Goal: Feedback & Contribution: Contribute content

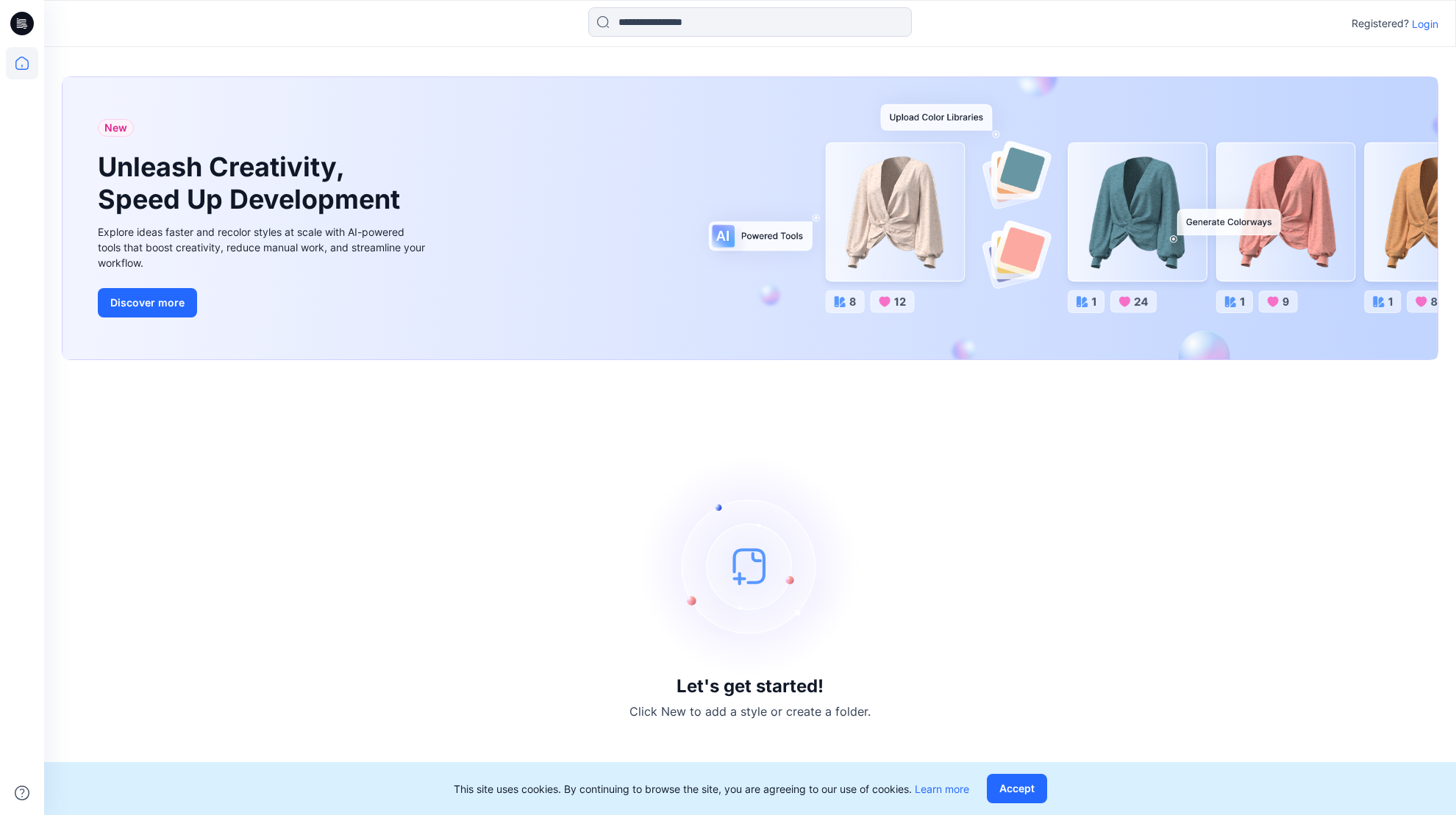
click at [1423, 23] on p "Login" at bounding box center [1424, 23] width 27 height 15
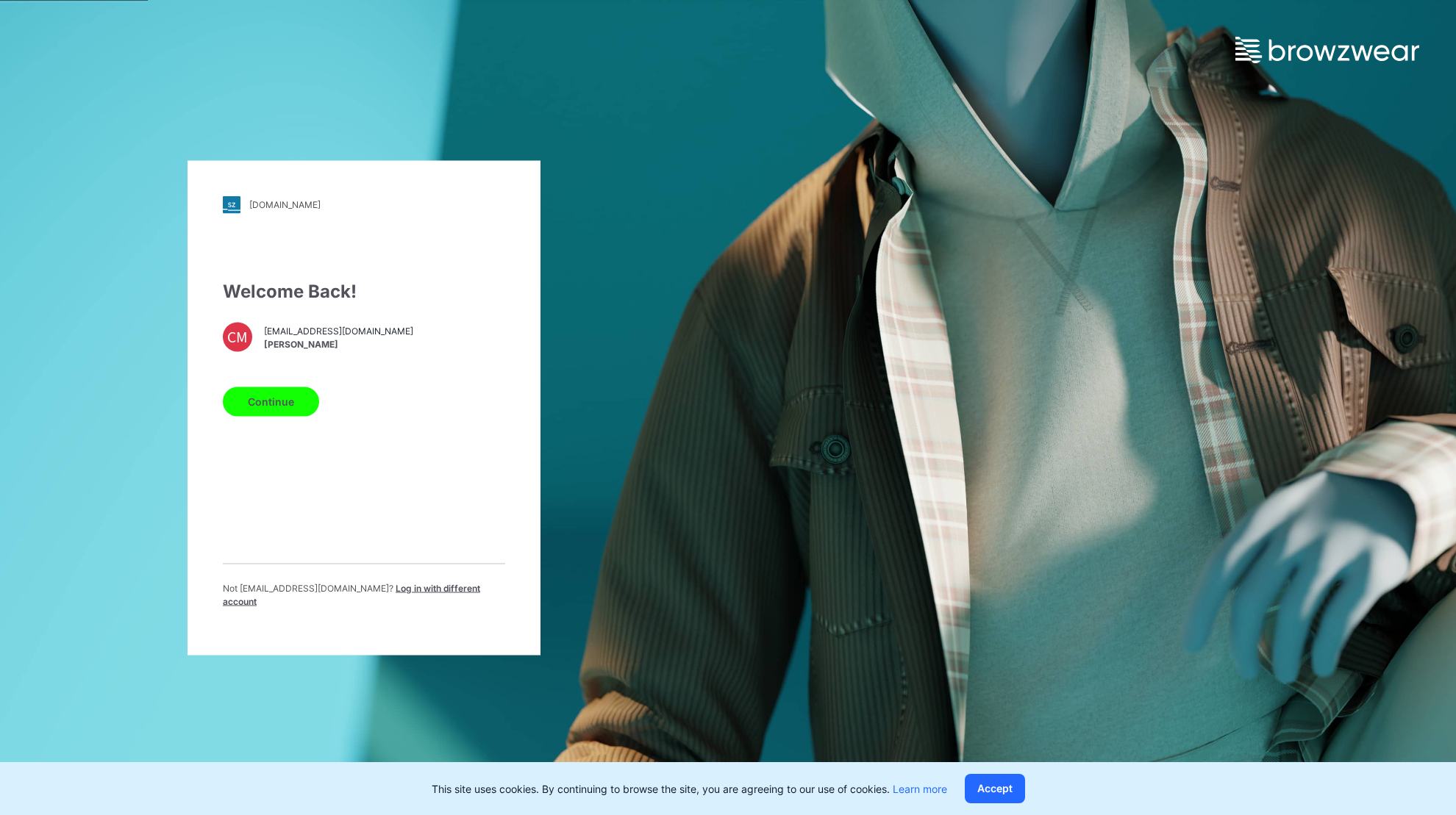
click at [255, 411] on button "Continue" at bounding box center [270, 401] width 96 height 29
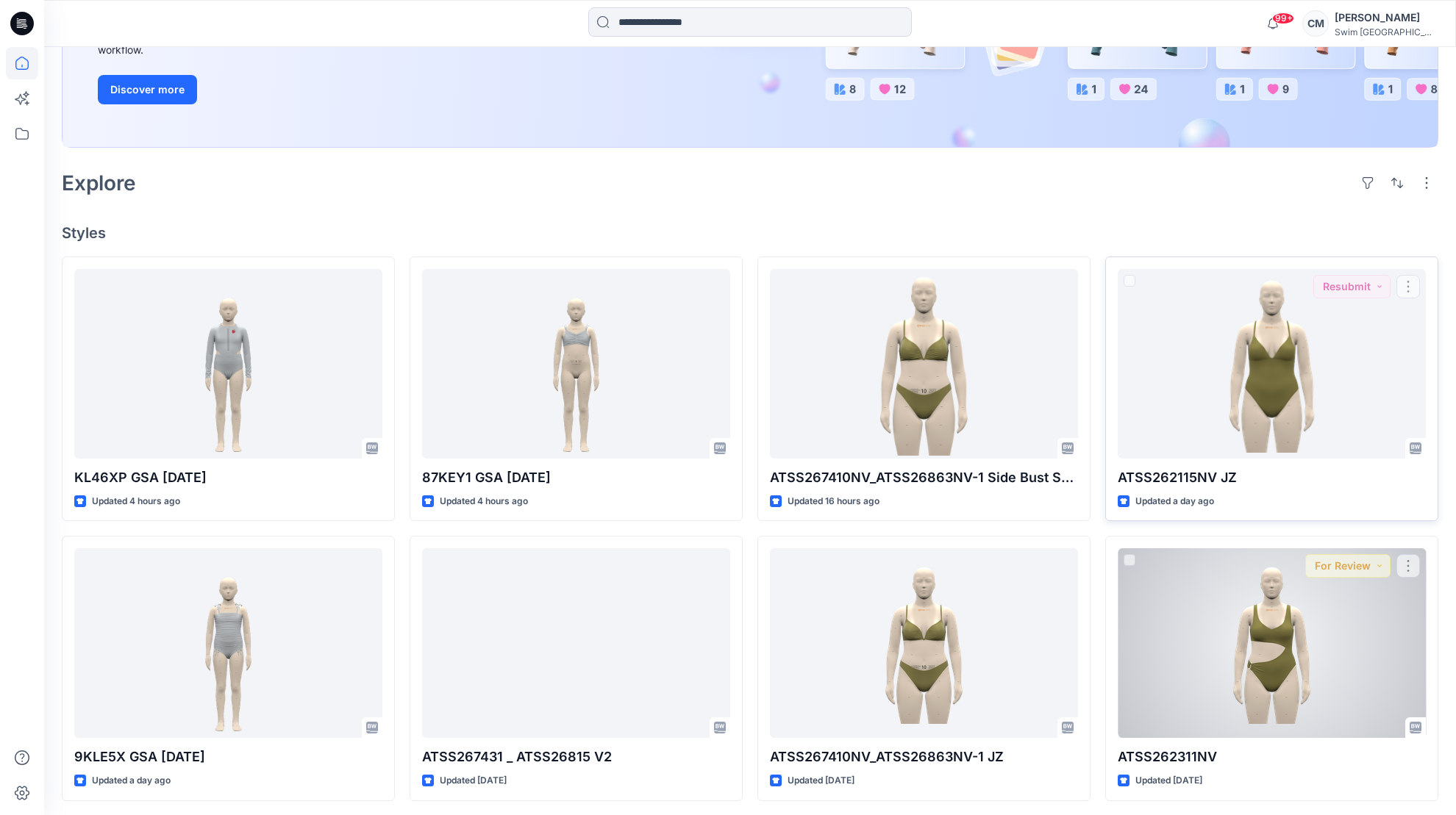
scroll to position [264, 0]
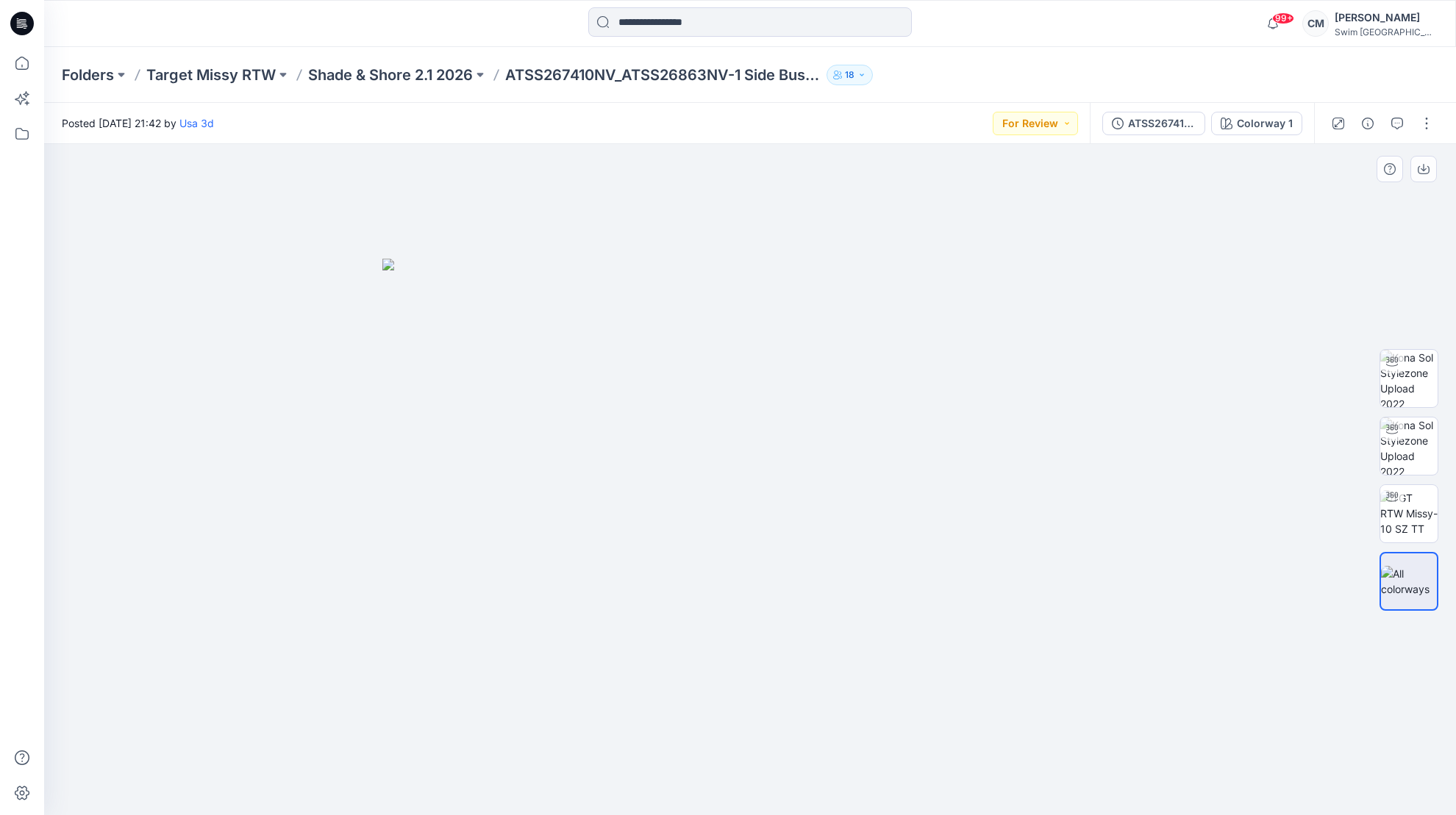
drag, startPoint x: 796, startPoint y: 573, endPoint x: 954, endPoint y: 570, distance: 158.0
click at [954, 570] on img at bounding box center [750, 536] width 735 height 555
click at [760, 606] on img at bounding box center [750, 536] width 735 height 555
click at [1410, 386] on img at bounding box center [1408, 378] width 57 height 57
drag, startPoint x: 750, startPoint y: 708, endPoint x: 815, endPoint y: 707, distance: 65.0
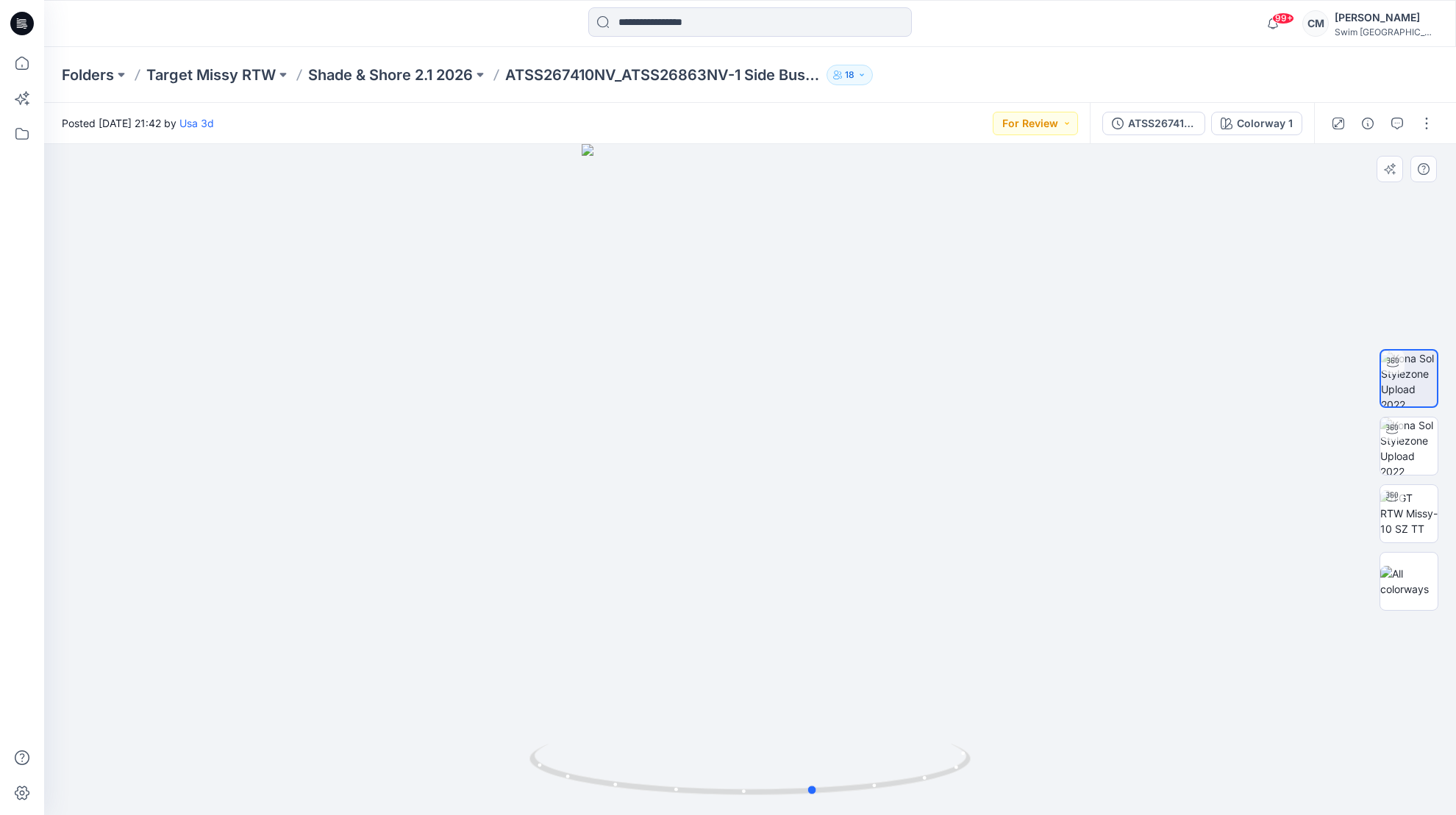
click at [815, 707] on div at bounding box center [750, 479] width 1412 height 671
click at [1431, 125] on button "button" at bounding box center [1426, 123] width 23 height 23
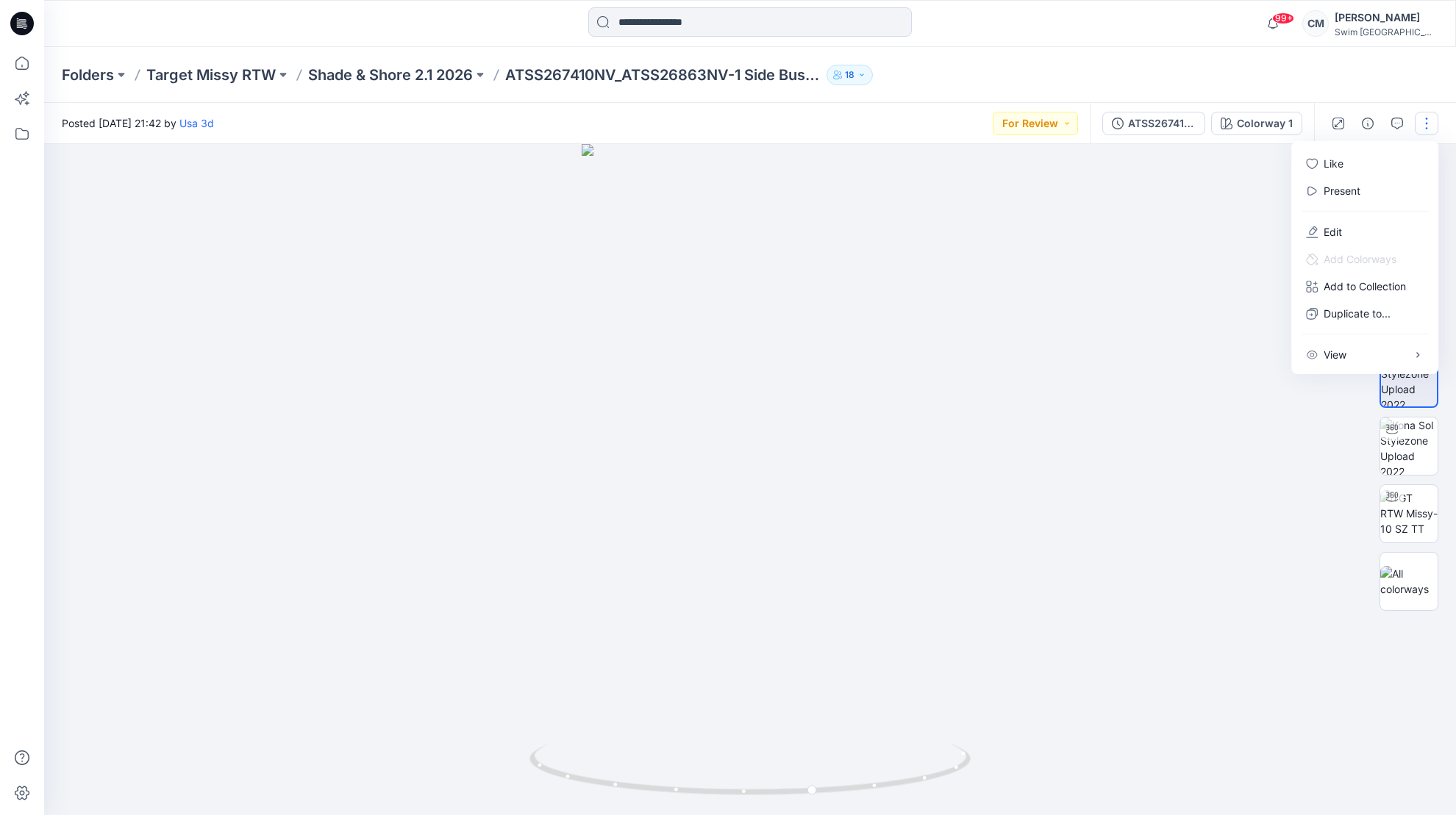
click at [1431, 124] on button "button" at bounding box center [1426, 123] width 23 height 23
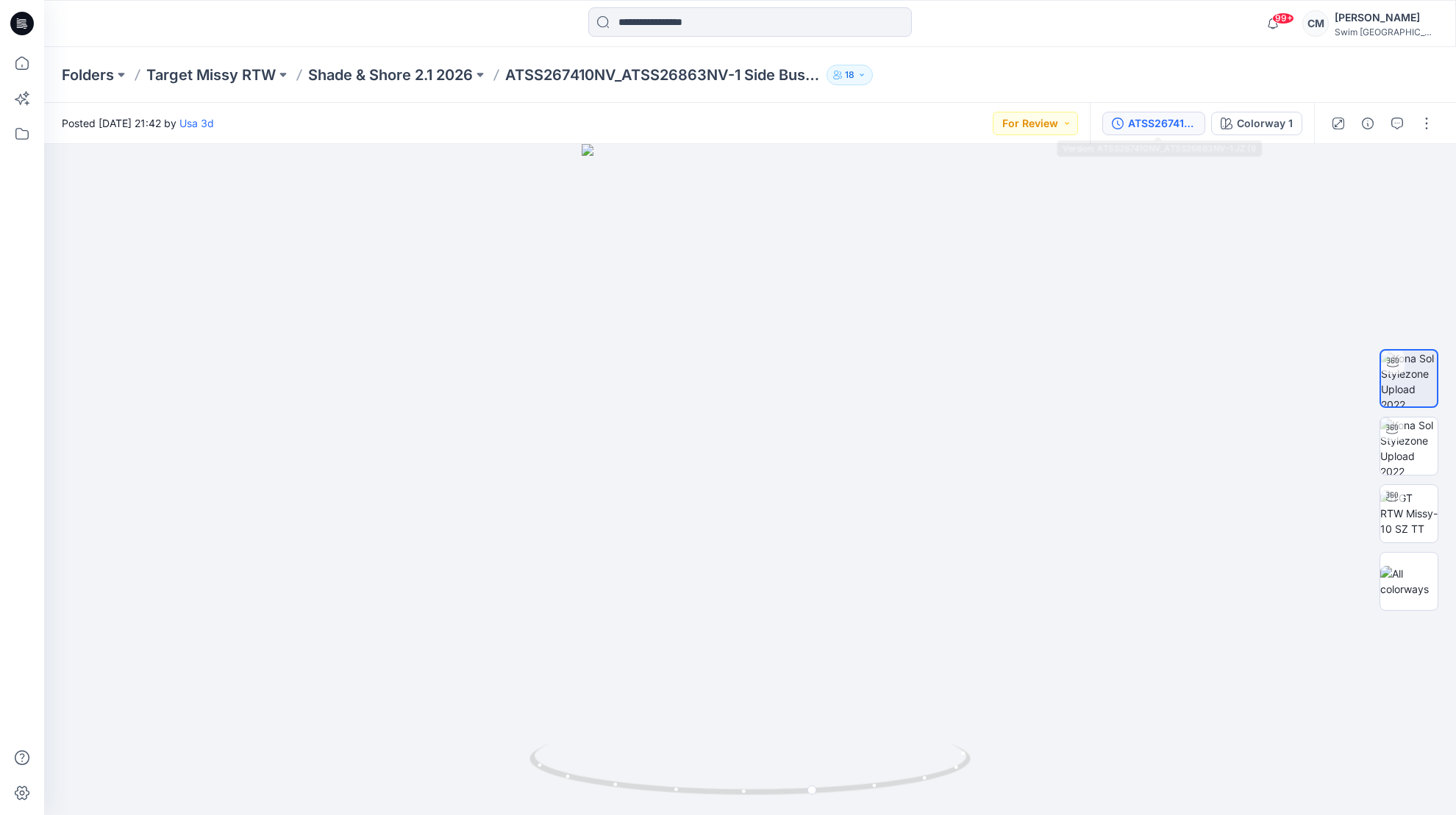
click at [1181, 125] on div "ATSS267410NV_ATSS26863NV-1 JZ (1)" at bounding box center [1162, 124] width 68 height 16
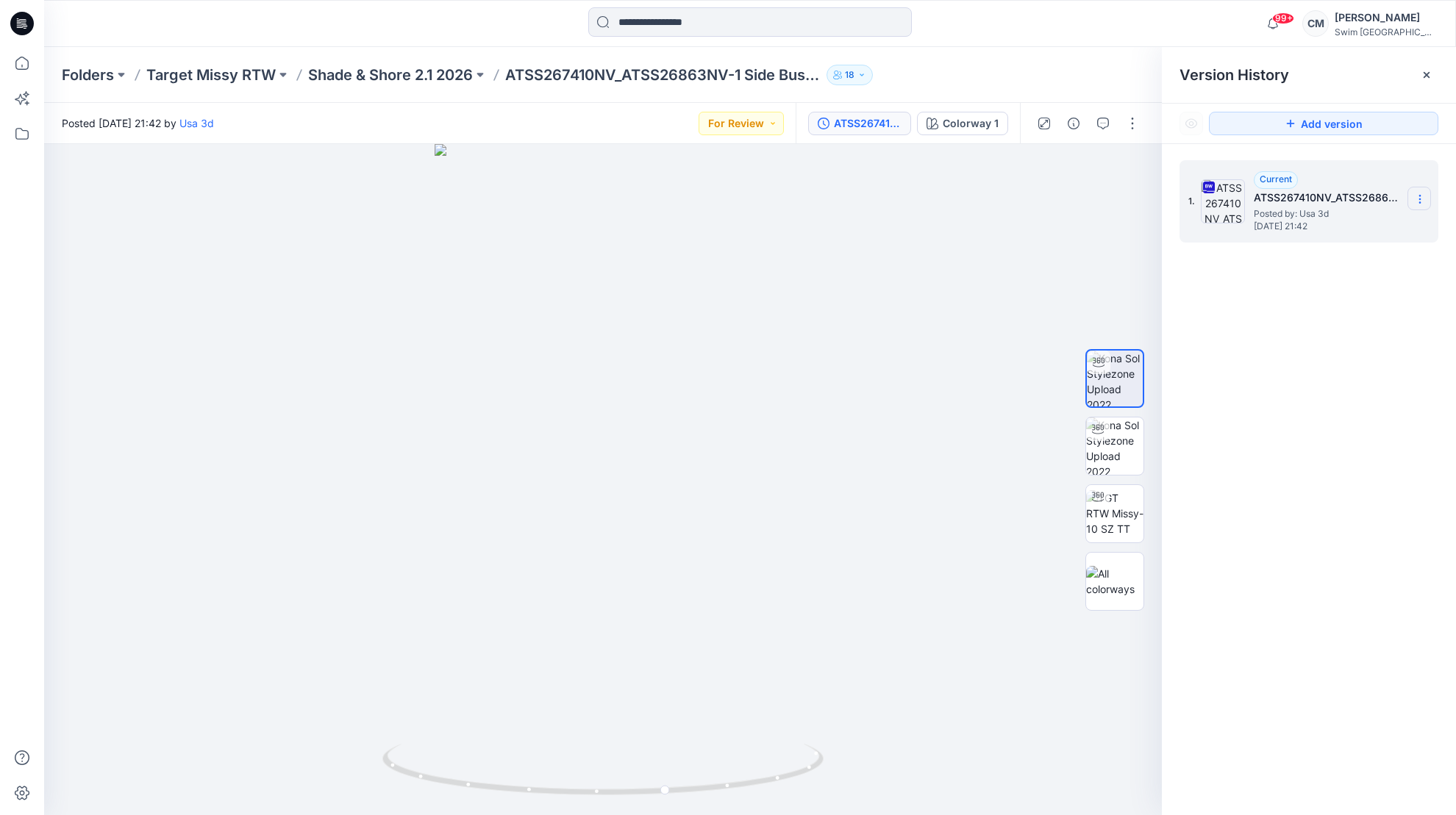
click at [1411, 194] on section at bounding box center [1419, 198] width 23 height 23
click at [1340, 224] on span "Download Source BW File" at bounding box center [1345, 228] width 123 height 18
click at [738, 123] on button "For Review" at bounding box center [741, 123] width 85 height 23
click at [722, 221] on p "Approved" at bounding box center [709, 224] width 48 height 19
click at [465, 82] on p "Shade & Shore 2.1 2026" at bounding box center [391, 74] width 165 height 20
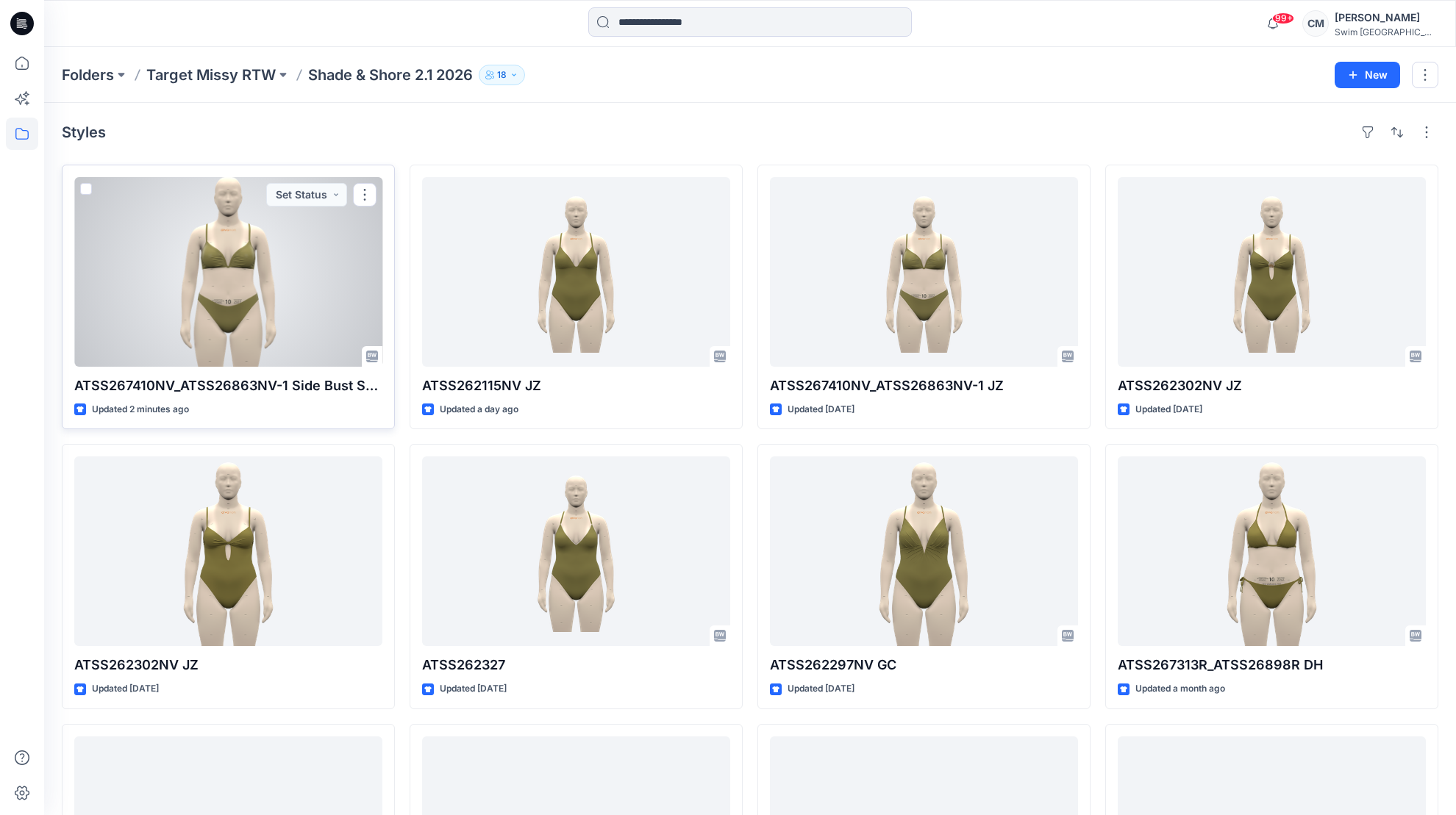
click at [289, 315] on div at bounding box center [228, 272] width 308 height 190
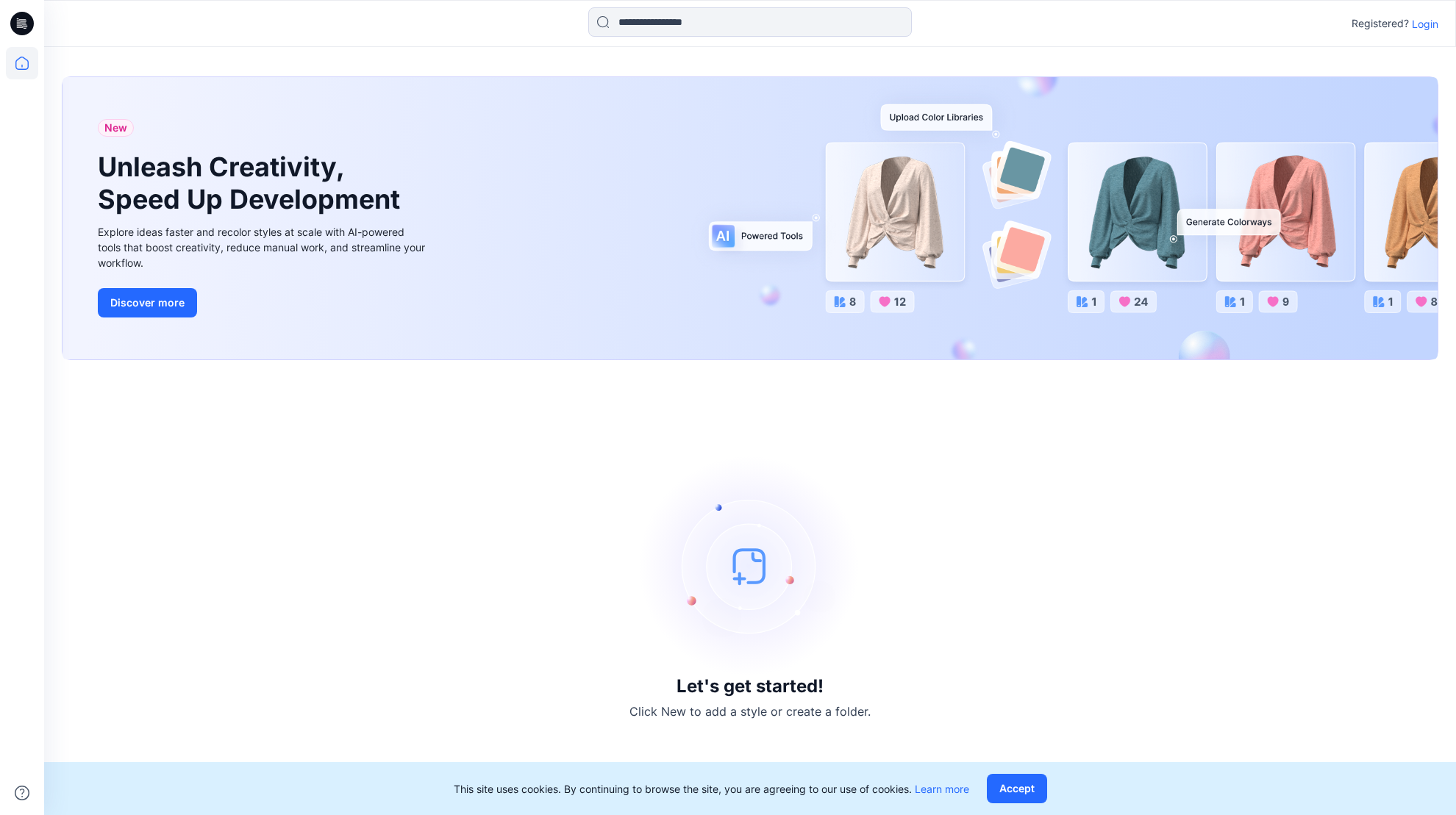
click at [1432, 19] on p "Login" at bounding box center [1424, 23] width 27 height 15
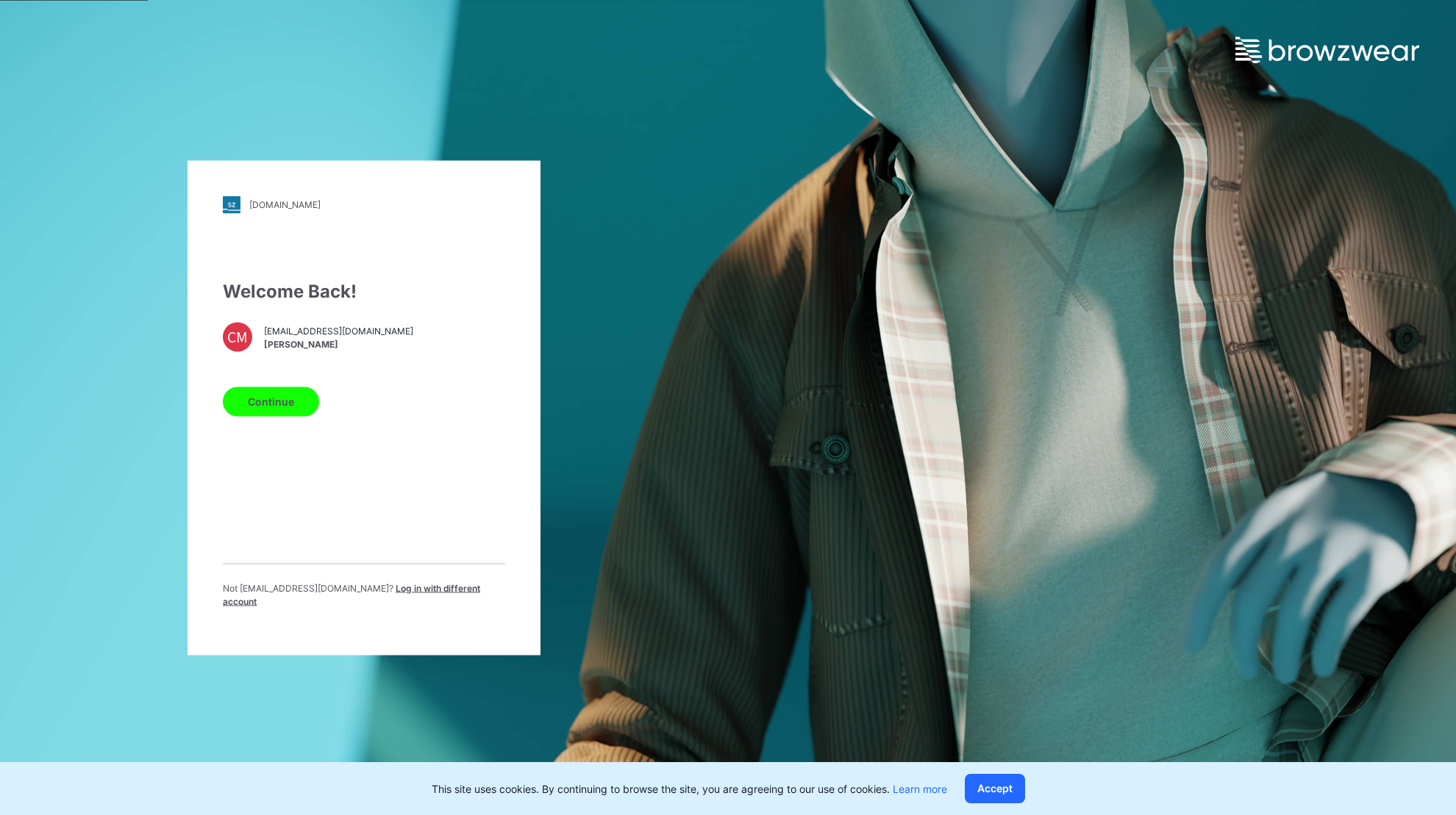
click at [294, 400] on button "Continue" at bounding box center [270, 401] width 96 height 29
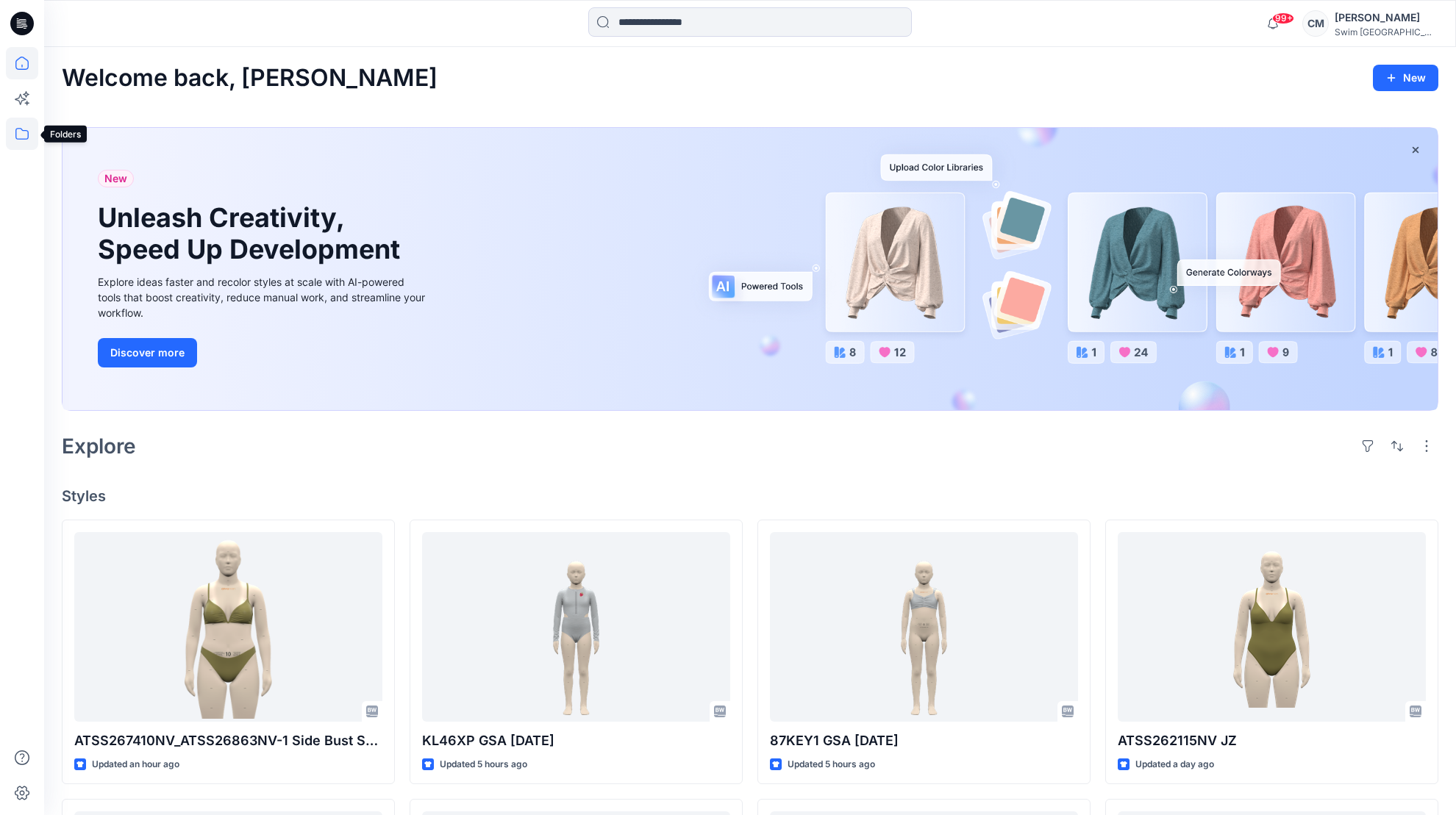
click at [32, 129] on icon at bounding box center [22, 133] width 32 height 32
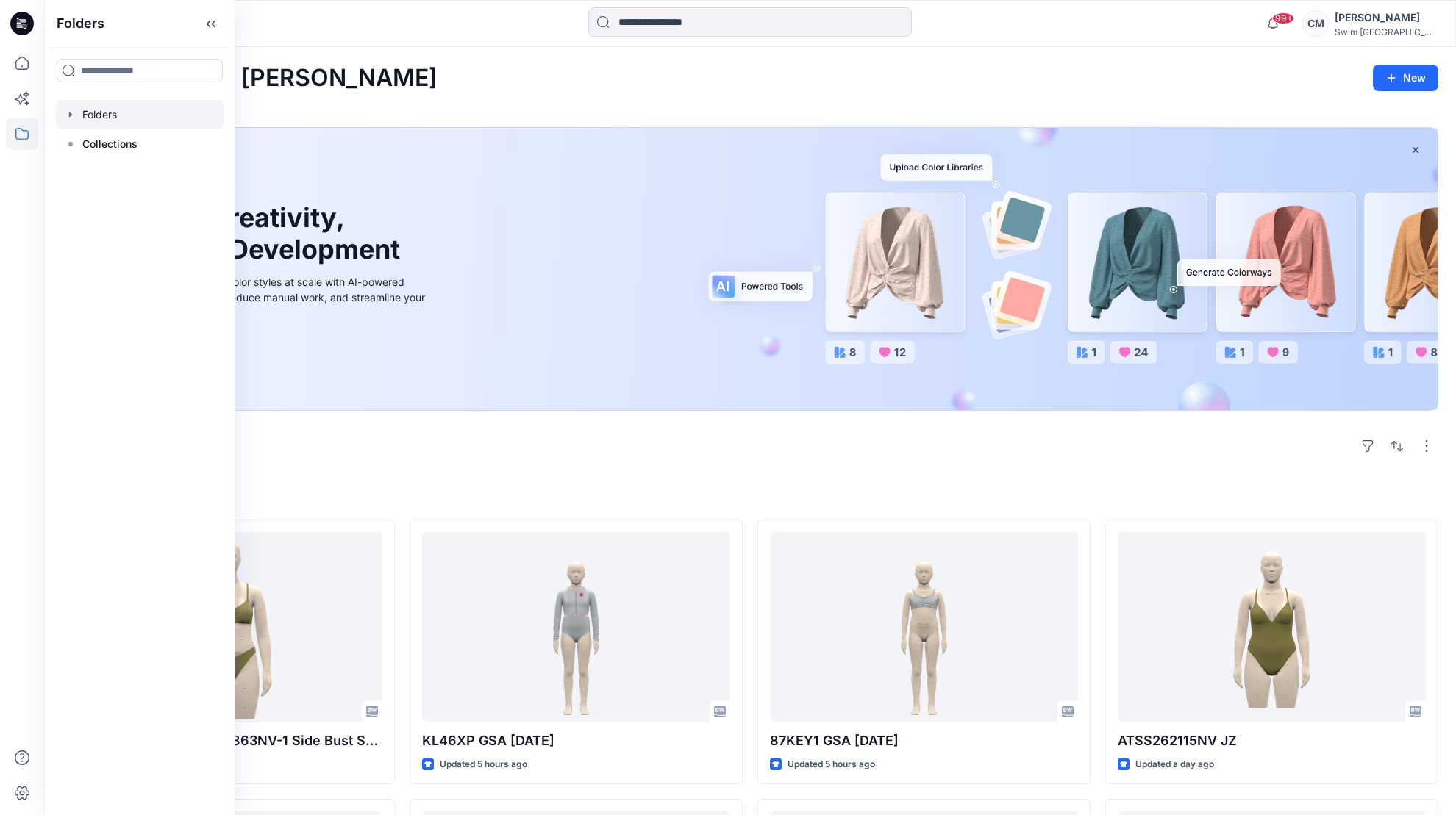
click at [134, 108] on div at bounding box center [139, 115] width 167 height 29
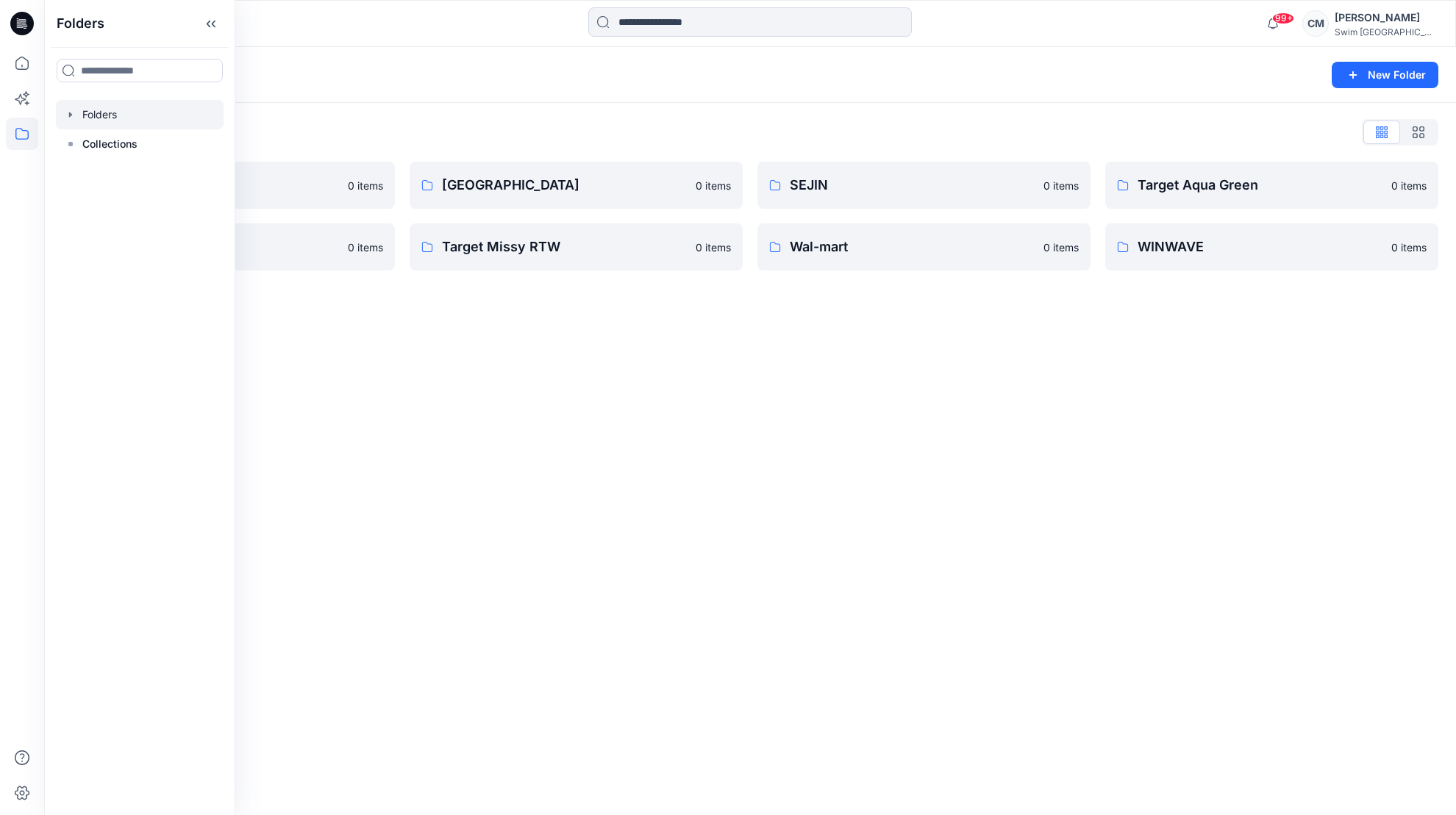
click at [377, 367] on div "Folders New Folder Folders List DODO KOREA 0 items Target Kids 0 items Eco Beac…" at bounding box center [750, 431] width 1412 height 768
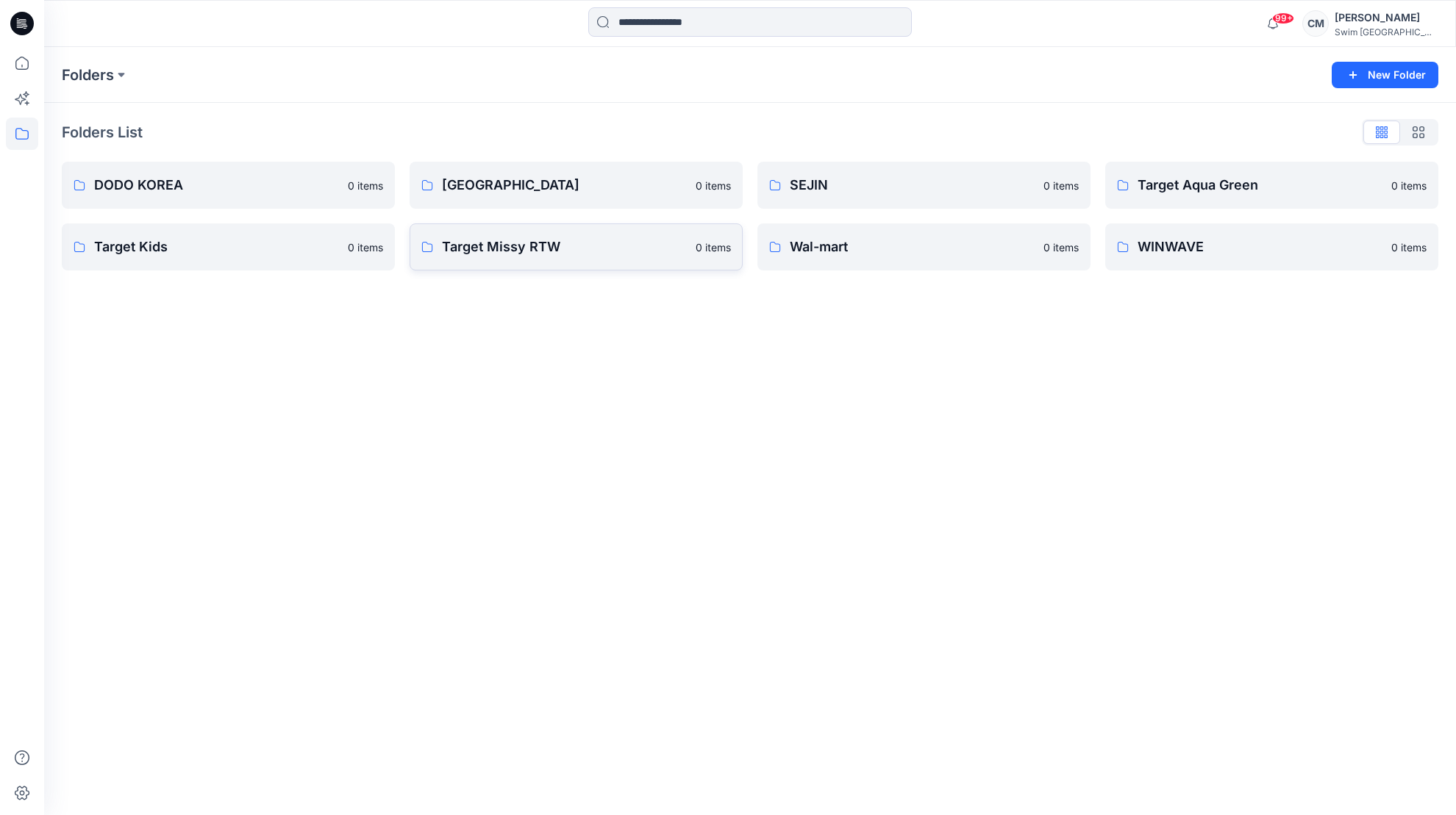
click at [514, 251] on p "Target Missy RTW" at bounding box center [564, 247] width 245 height 20
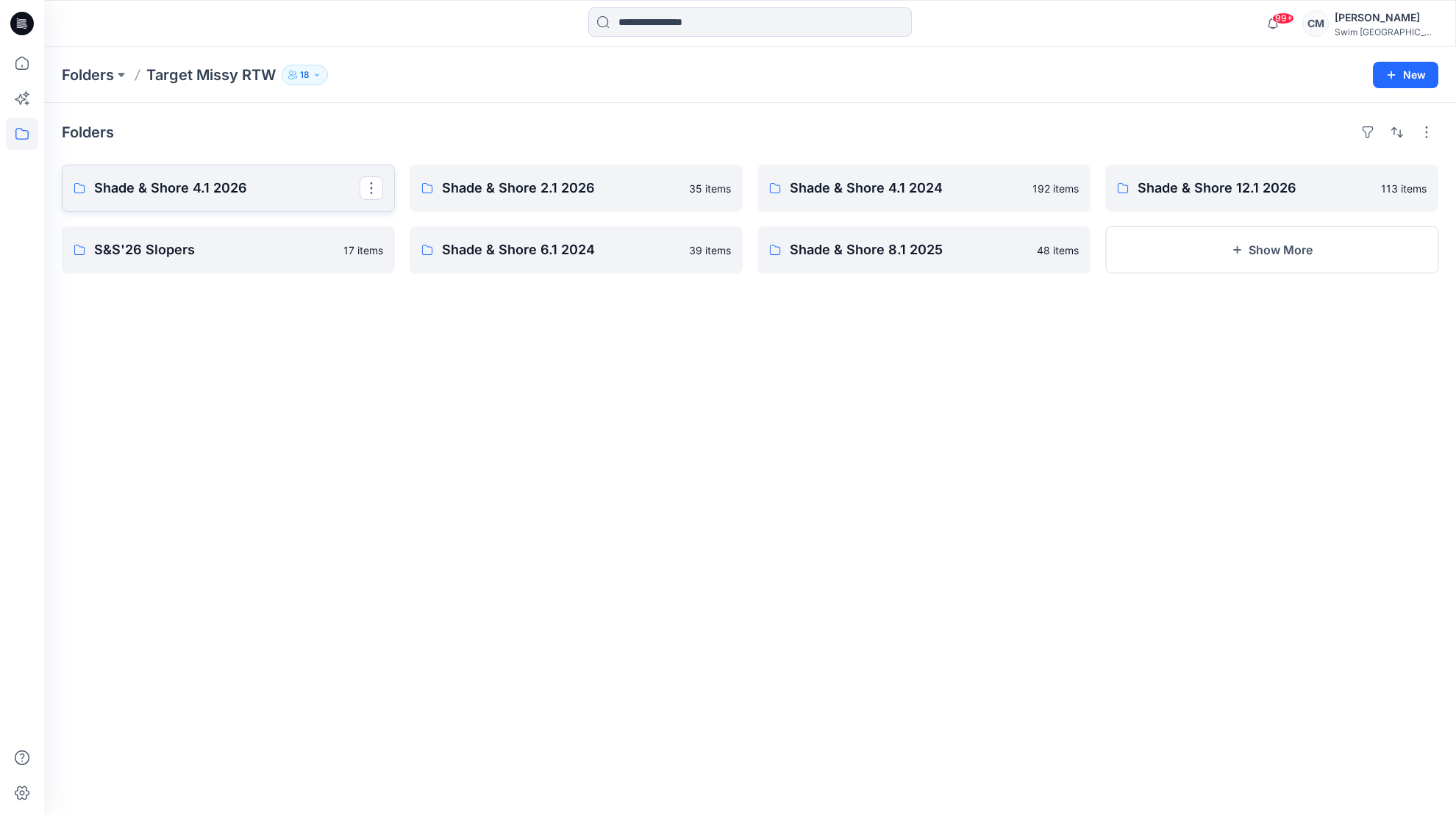
click at [328, 182] on p "Shade & Shore 4.1 2026" at bounding box center [226, 188] width 265 height 20
click at [500, 187] on p "Shade & Shore 2.1 2026" at bounding box center [574, 188] width 265 height 20
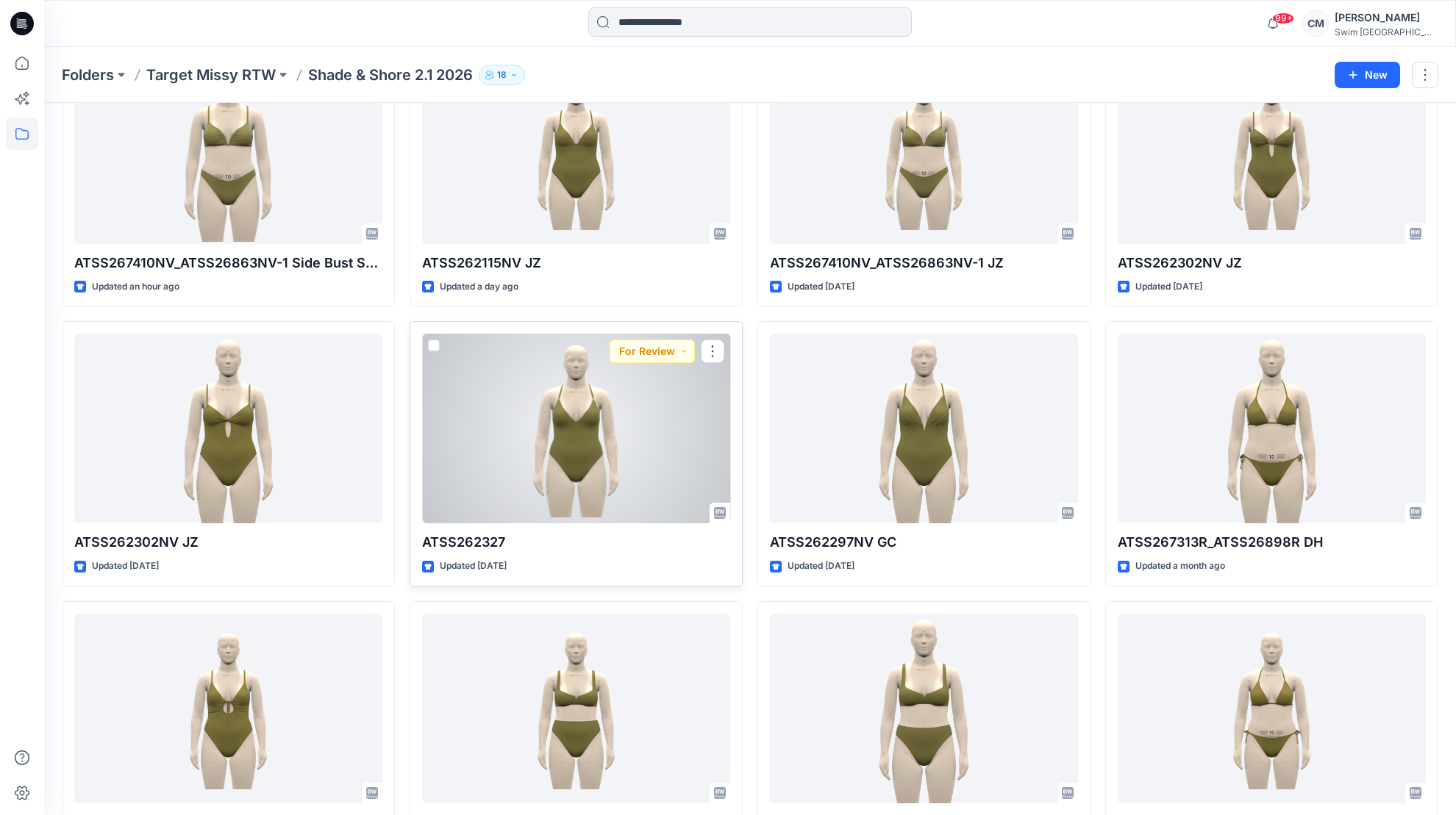
scroll to position [134, 0]
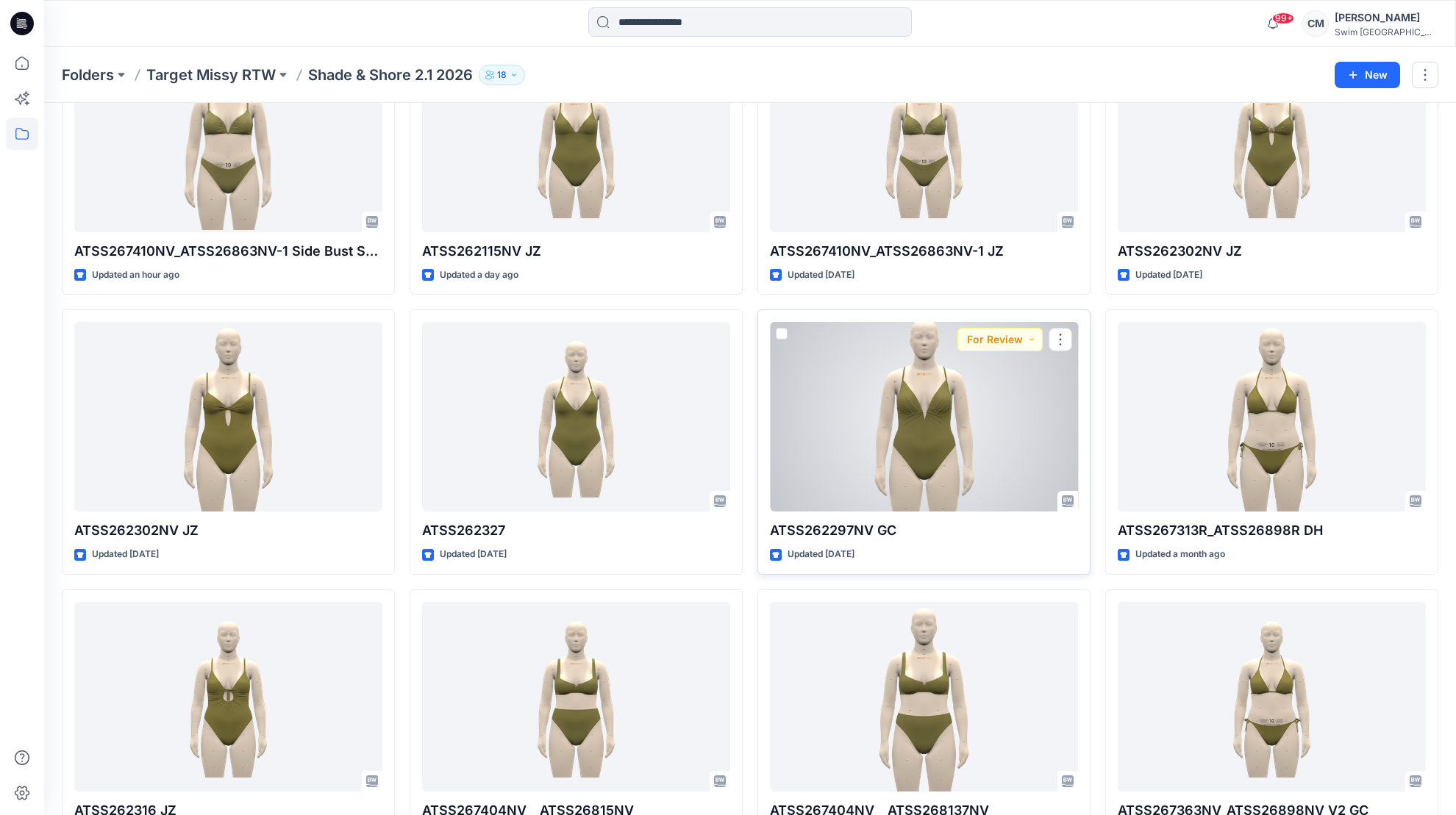
click at [950, 408] on div at bounding box center [924, 416] width 308 height 190
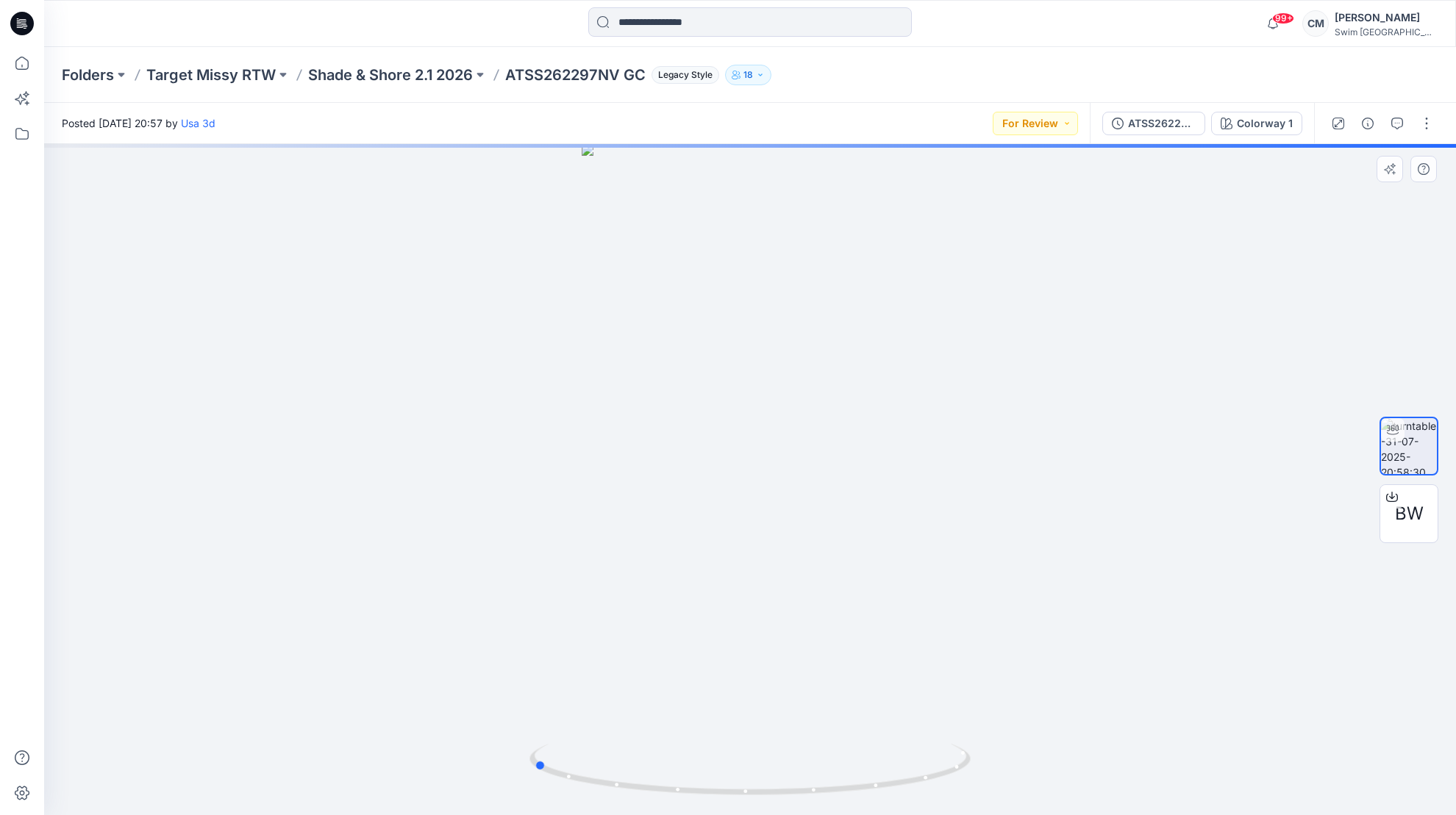
drag, startPoint x: 766, startPoint y: 479, endPoint x: 988, endPoint y: 376, distance: 244.7
click at [989, 376] on div at bounding box center [750, 479] width 1412 height 671
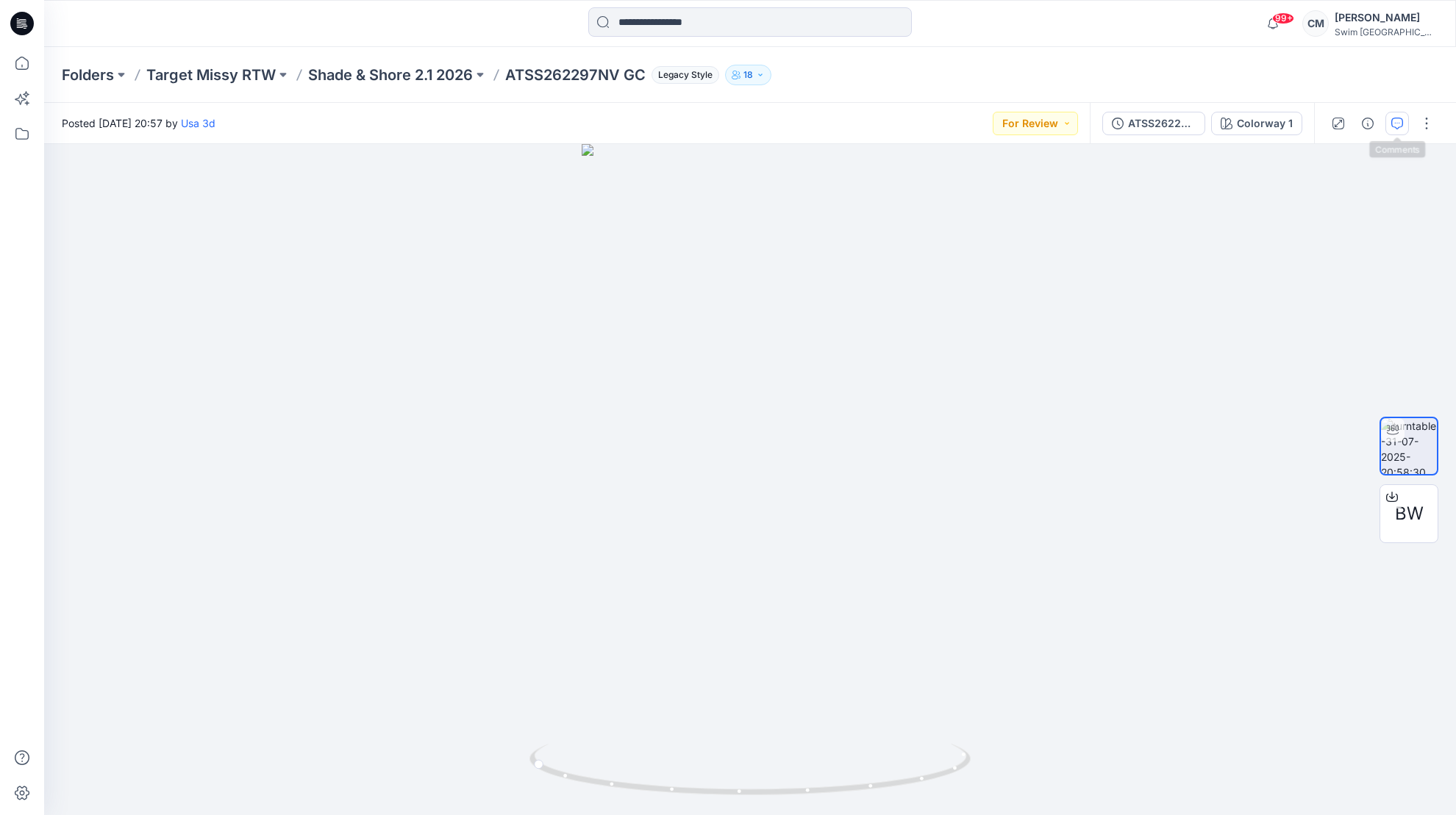
click at [1399, 119] on icon "button" at bounding box center [1397, 123] width 12 height 12
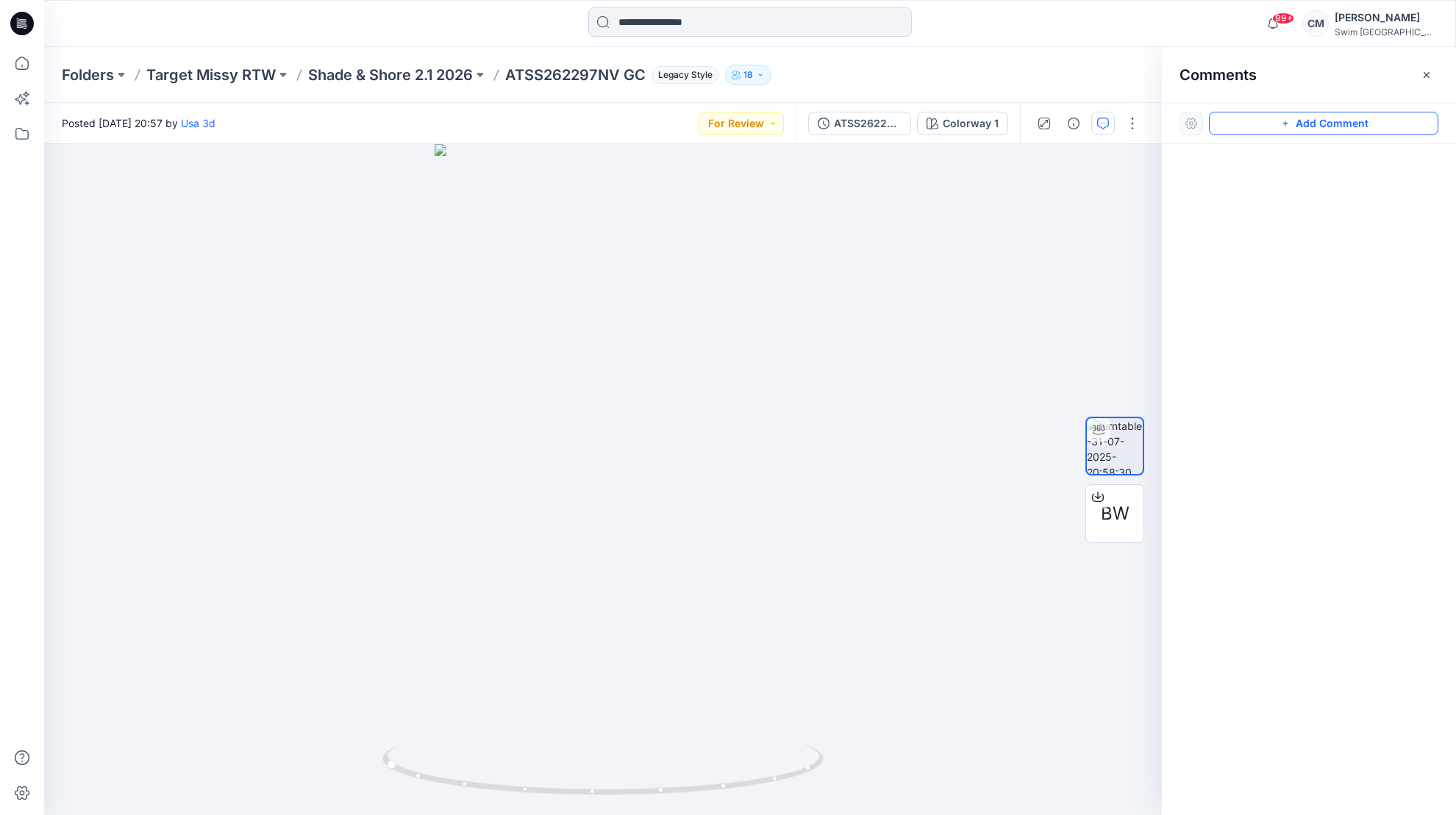
click at [1325, 117] on button "Add Comment" at bounding box center [1323, 123] width 230 height 23
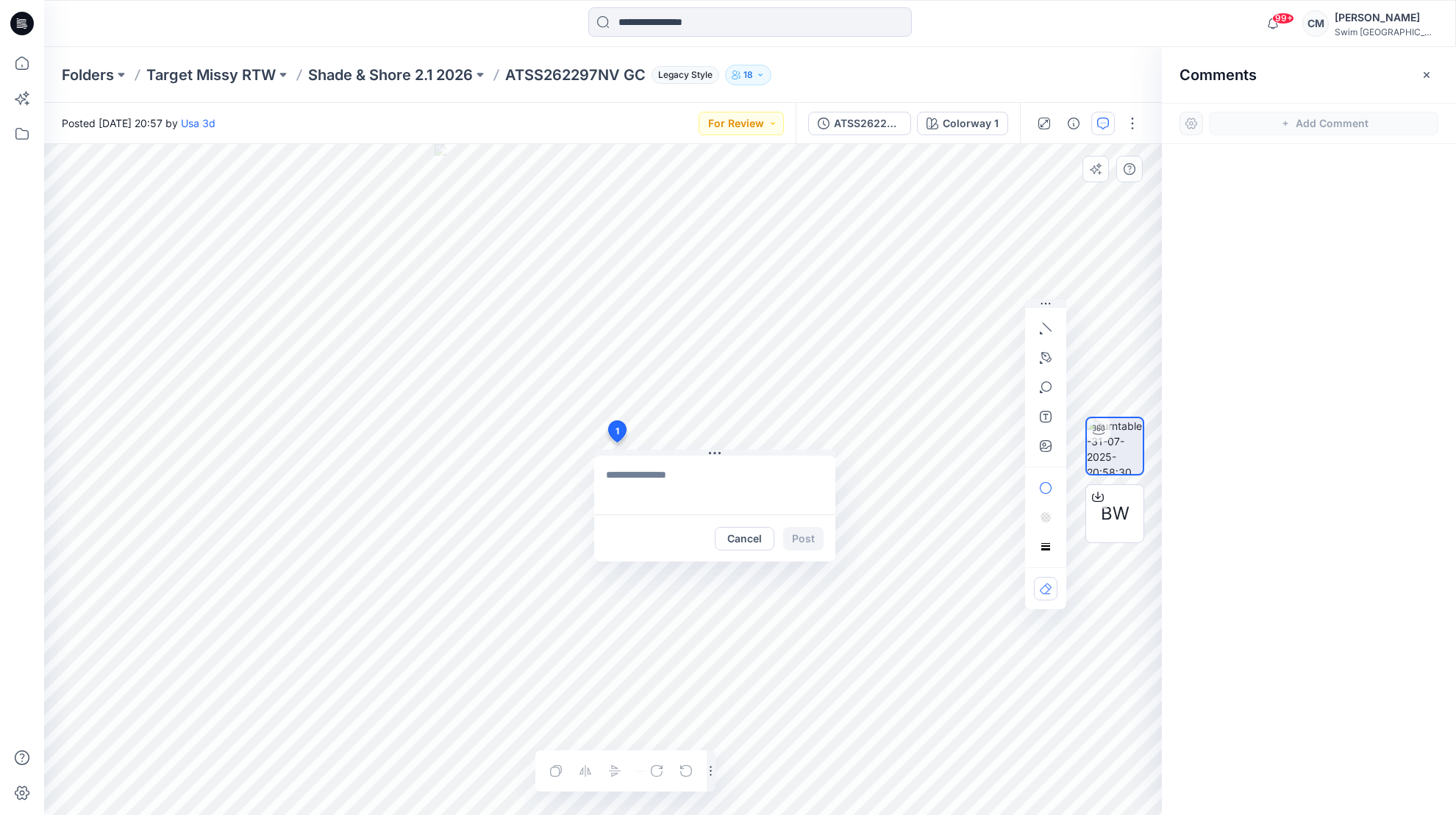
click at [616, 442] on div "1 Cancel Post Layer 1" at bounding box center [603, 479] width 1118 height 671
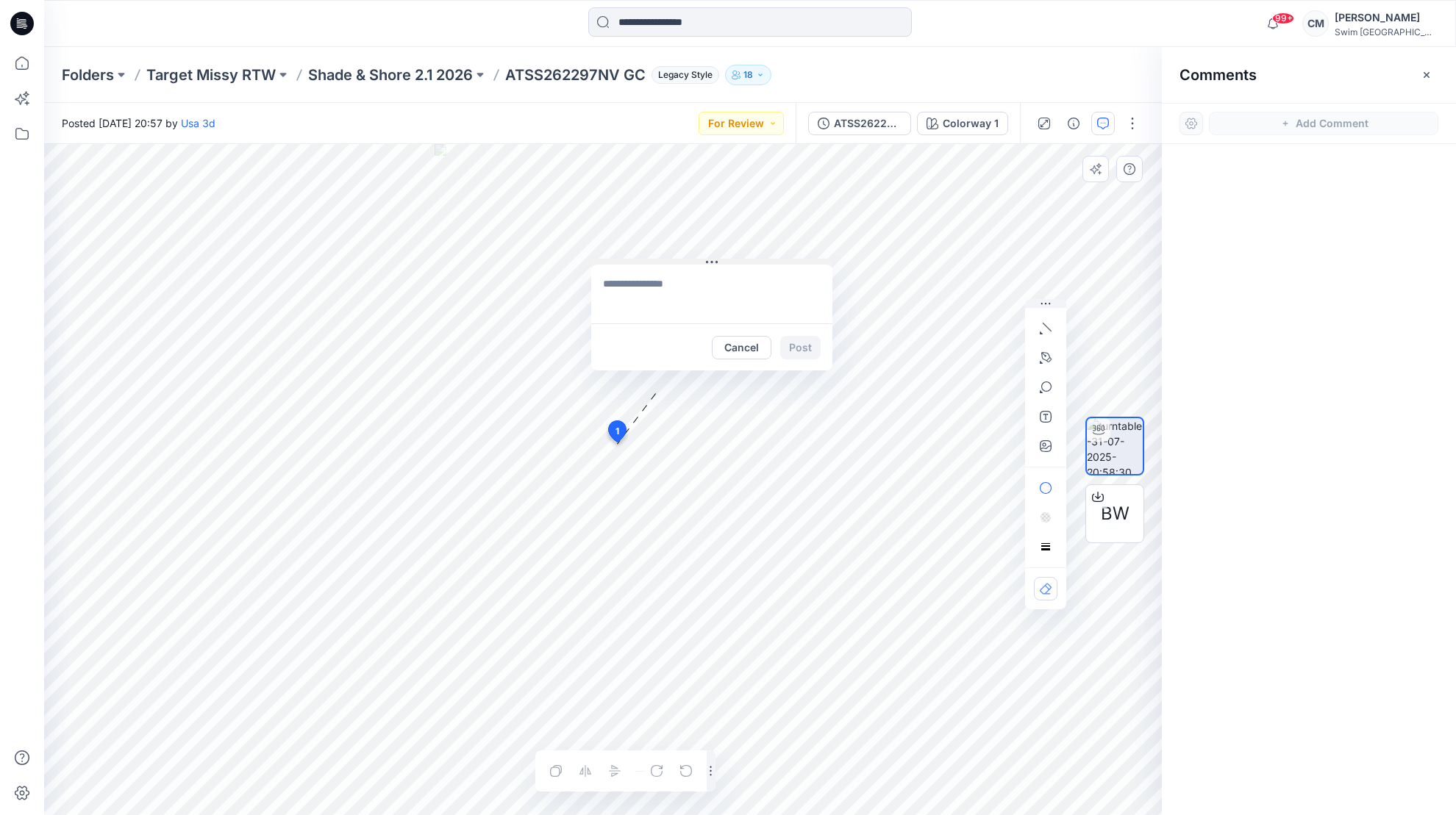
drag, startPoint x: 715, startPoint y: 449, endPoint x: 679, endPoint y: 252, distance: 200.3
click at [706, 256] on icon at bounding box center [712, 262] width 12 height 12
click at [1048, 356] on icon "button" at bounding box center [1046, 357] width 11 height 11
click at [514, 453] on icon "Layer 1" at bounding box center [603, 479] width 1118 height 671
drag, startPoint x: 605, startPoint y: 471, endPoint x: 662, endPoint y: 469, distance: 57.0
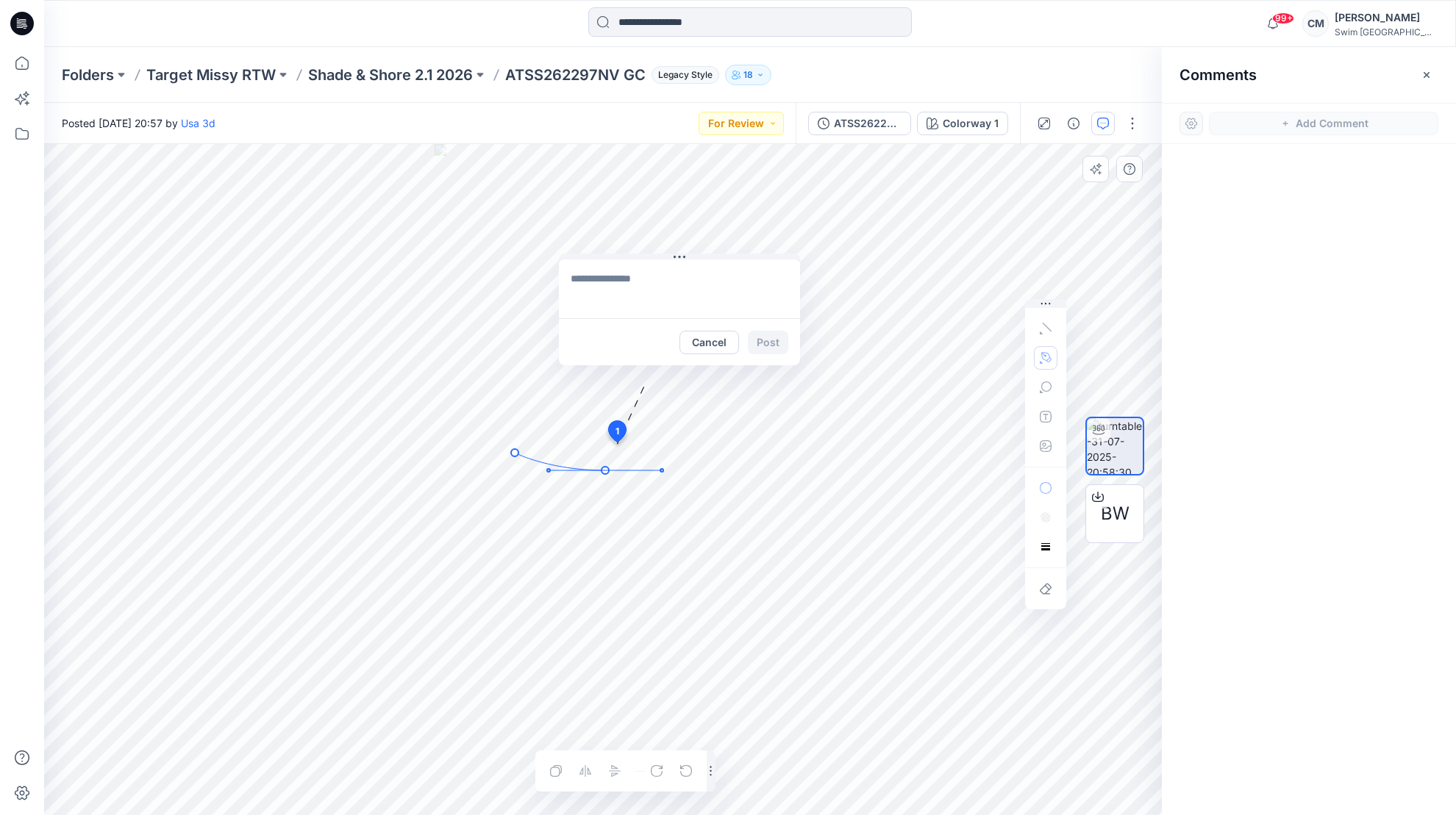
click at [662, 469] on icon "Layer 1" at bounding box center [603, 479] width 1118 height 671
click at [689, 455] on icon "Layer 1" at bounding box center [603, 479] width 1118 height 671
click at [642, 298] on textarea at bounding box center [679, 289] width 241 height 59
click at [629, 471] on icon "Layer 1" at bounding box center [603, 479] width 1118 height 671
click at [604, 470] on icon at bounding box center [601, 462] width 174 height 18
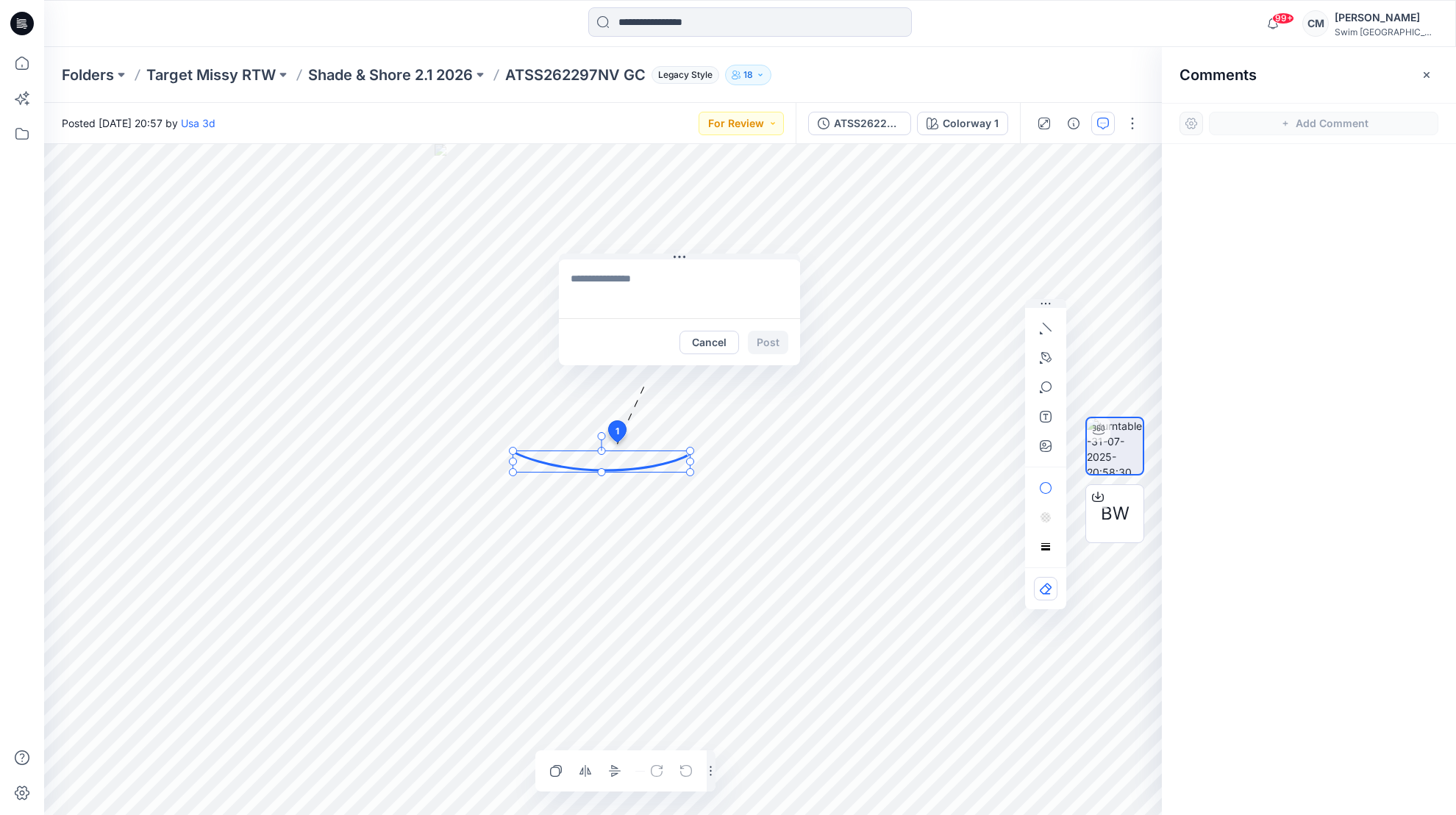
click at [618, 470] on icon at bounding box center [601, 462] width 174 height 18
click at [602, 470] on circle at bounding box center [602, 470] width 7 height 7
click at [822, 342] on icon "Layer 1" at bounding box center [603, 479] width 1118 height 671
click at [1247, 341] on div at bounding box center [1309, 452] width 294 height 617
click at [714, 291] on textarea at bounding box center [679, 289] width 241 height 59
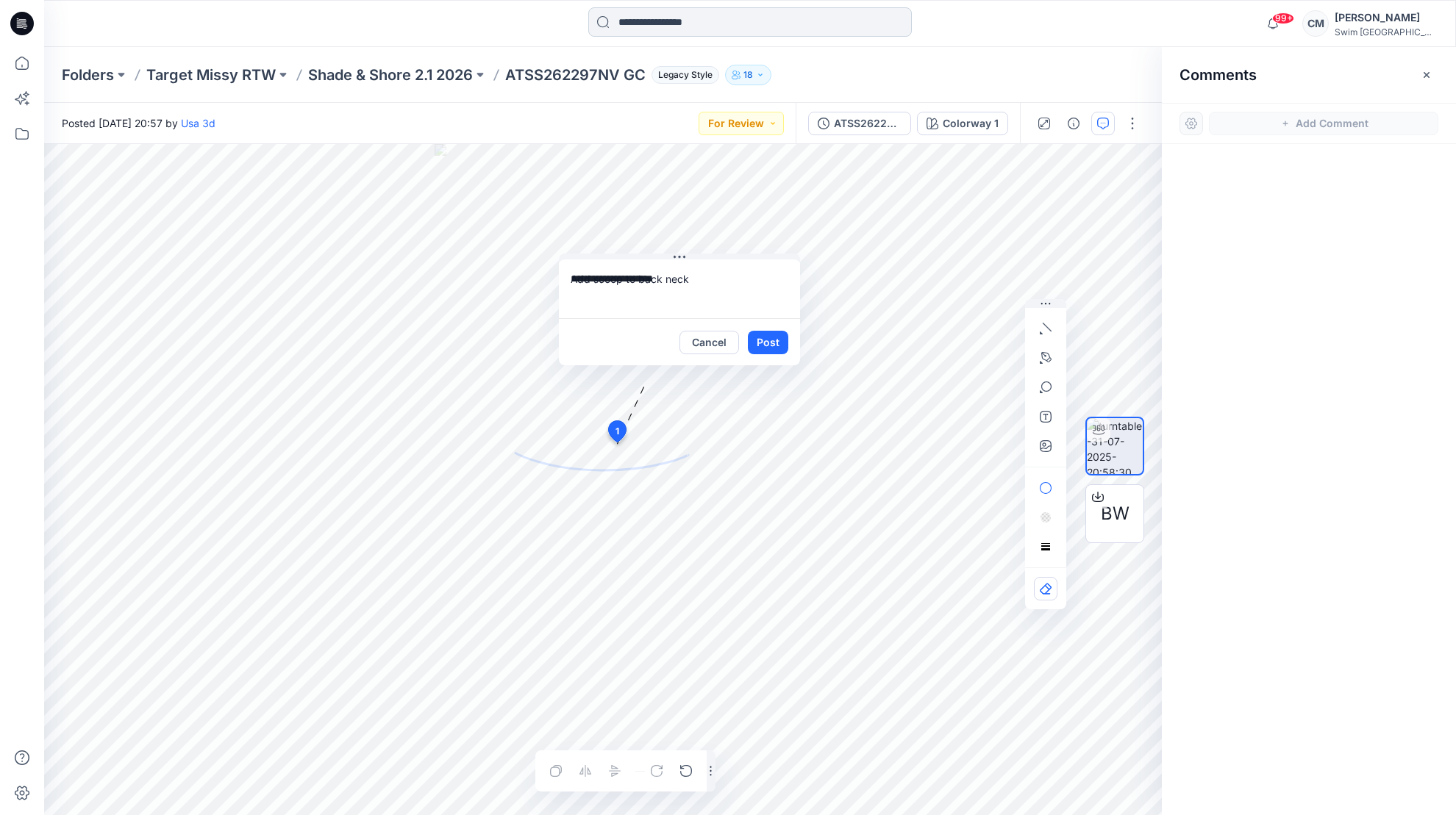
type textarea "**********"
click at [777, 341] on button "Post" at bounding box center [768, 342] width 40 height 23
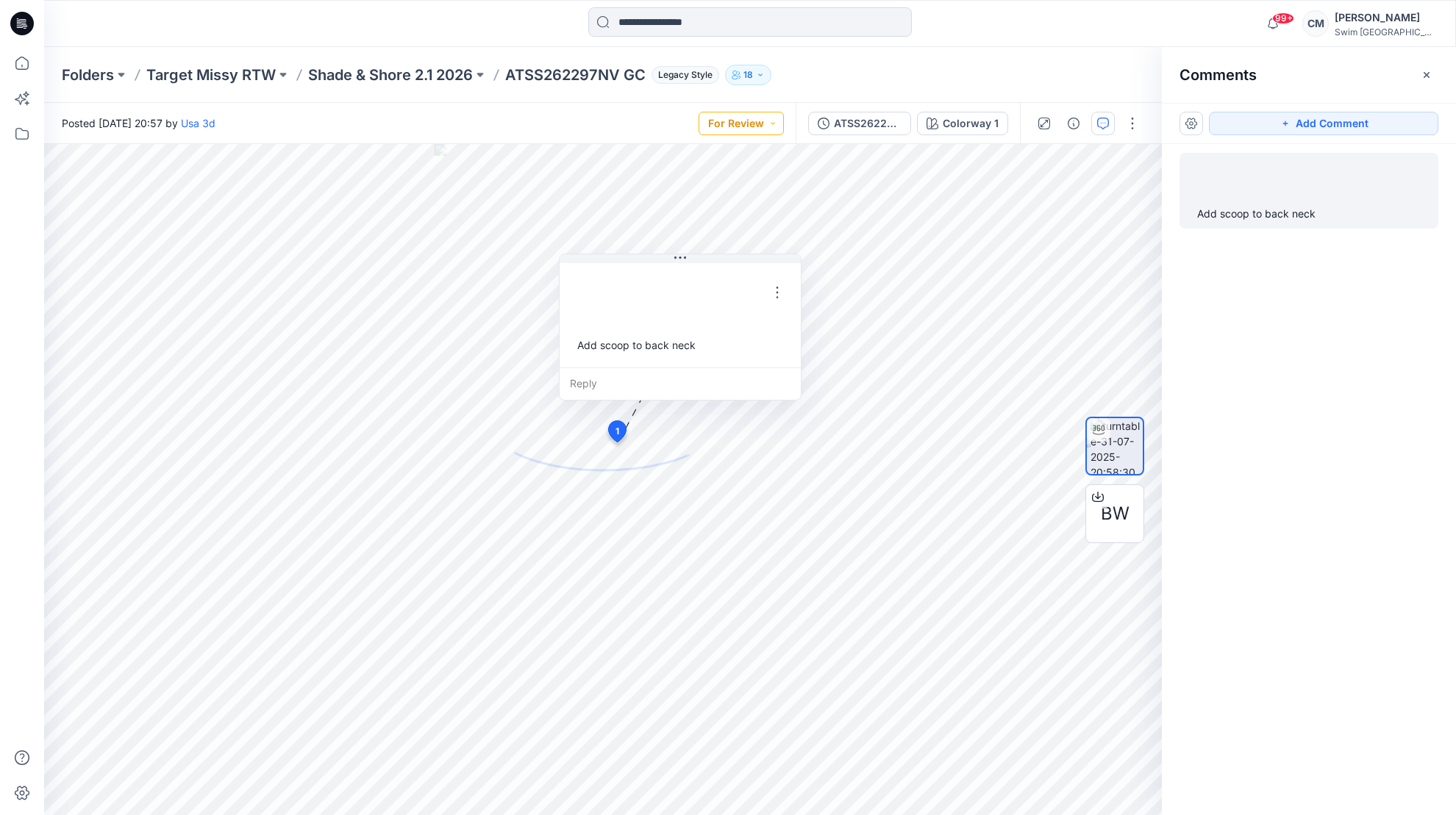
click at [745, 123] on button "For Review" at bounding box center [741, 123] width 85 height 23
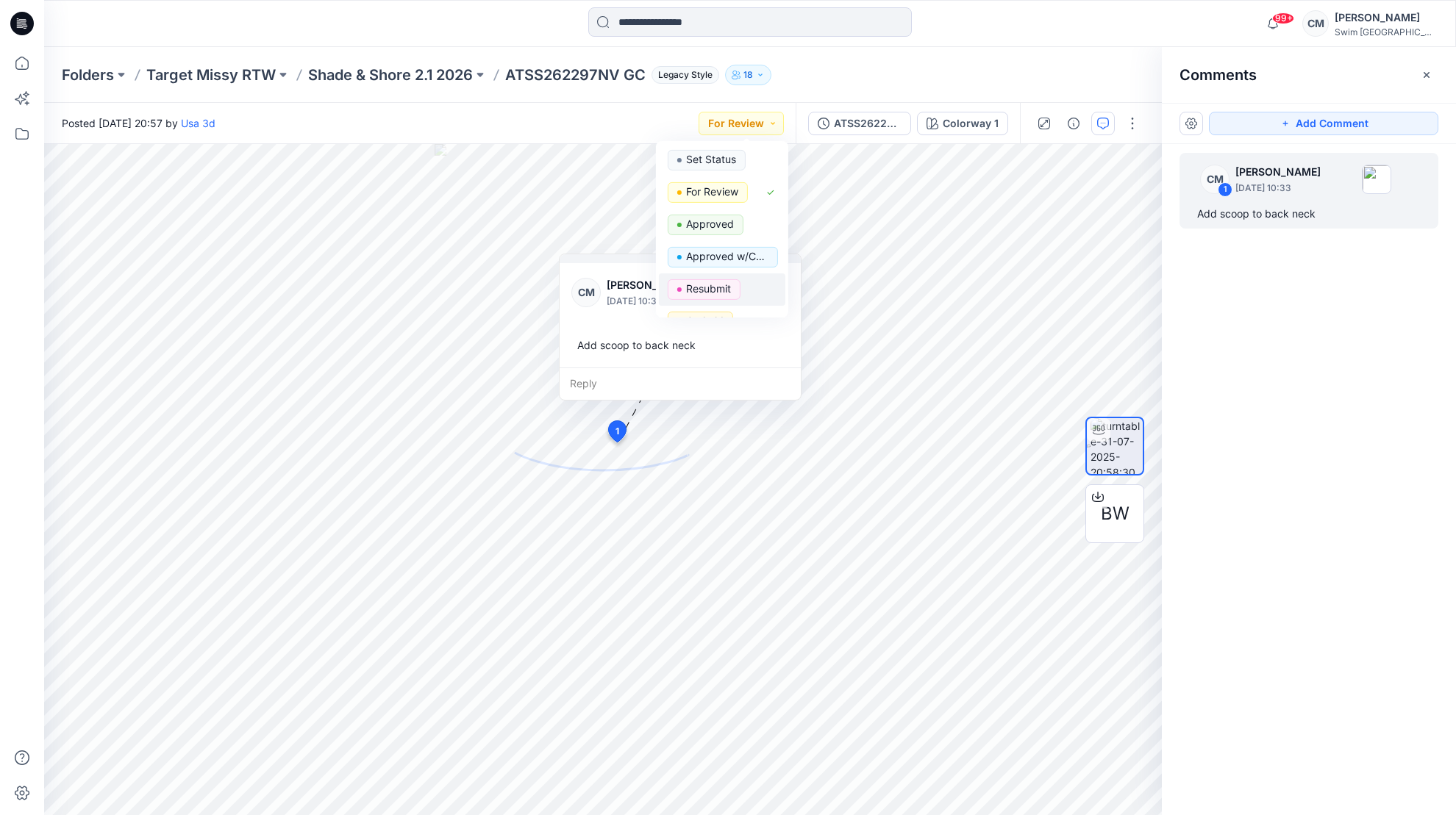
click at [739, 298] on div "Resubmit" at bounding box center [722, 289] width 109 height 20
click at [1430, 78] on icon "button" at bounding box center [1426, 74] width 12 height 12
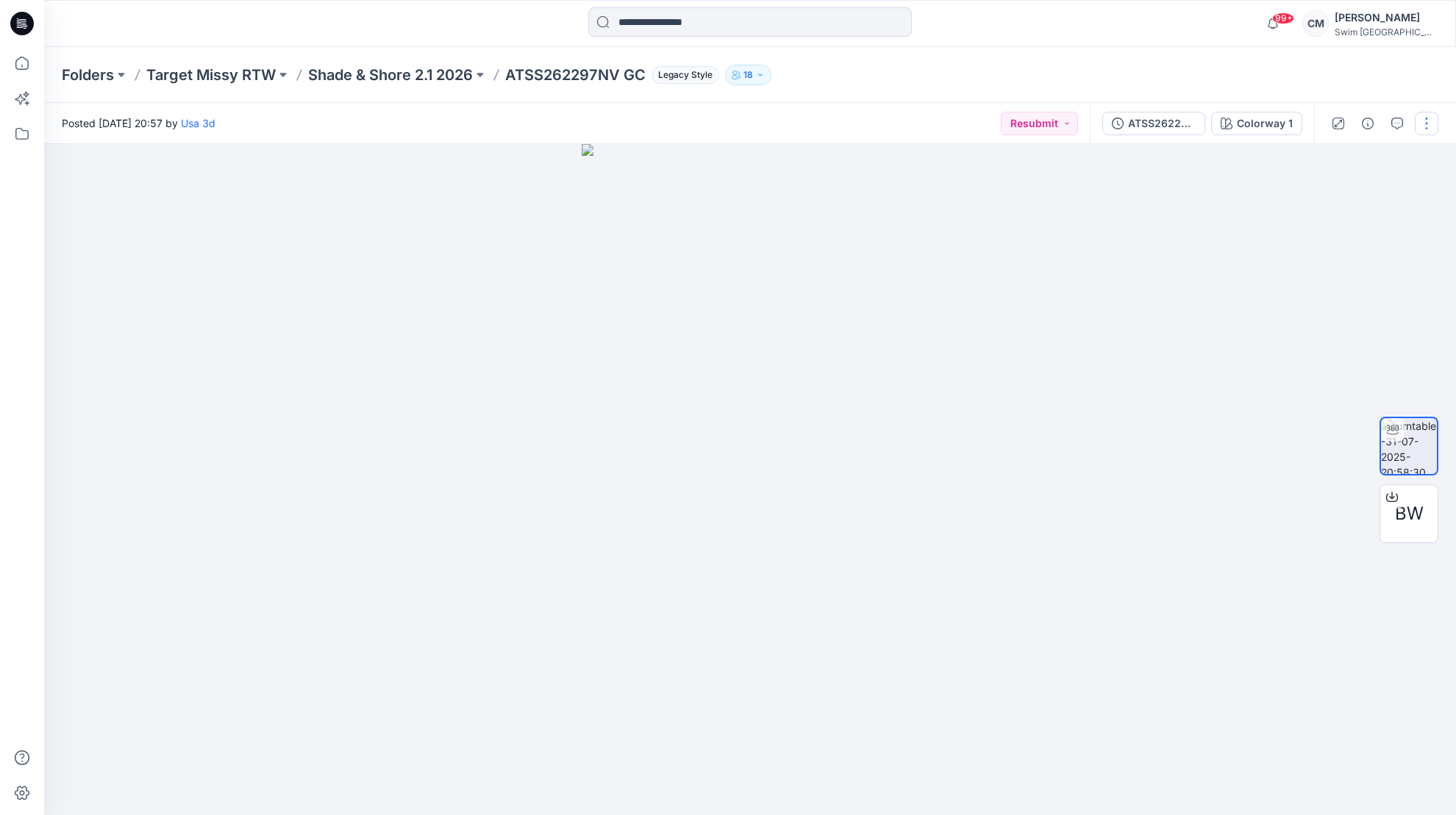
click at [1426, 116] on button "button" at bounding box center [1426, 123] width 23 height 23
click at [1428, 82] on div "Folders Target Missy RTW Shade & Shore 2.1 2026 ATSS262297NV GC Legacy Style 18" at bounding box center [750, 74] width 1412 height 56
click at [1411, 420] on img at bounding box center [1408, 446] width 56 height 56
click at [1154, 122] on div "ATSS262297NV GC" at bounding box center [1162, 124] width 68 height 16
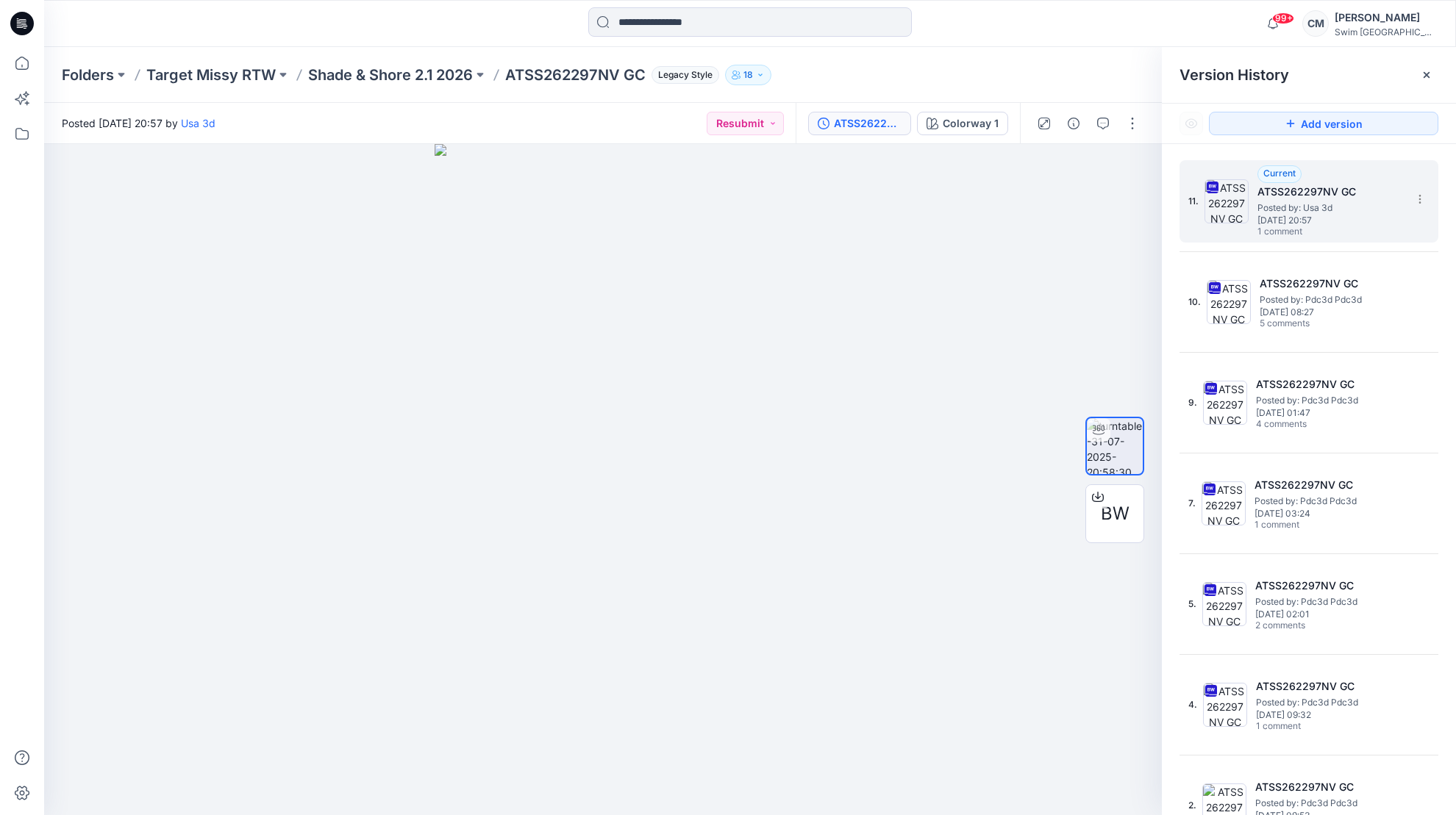
click at [1403, 197] on h5 "ATSS262297NV GC" at bounding box center [1331, 192] width 147 height 18
click at [1420, 201] on icon at bounding box center [1420, 199] width 12 height 12
click at [1322, 112] on button "Add version" at bounding box center [1323, 123] width 230 height 23
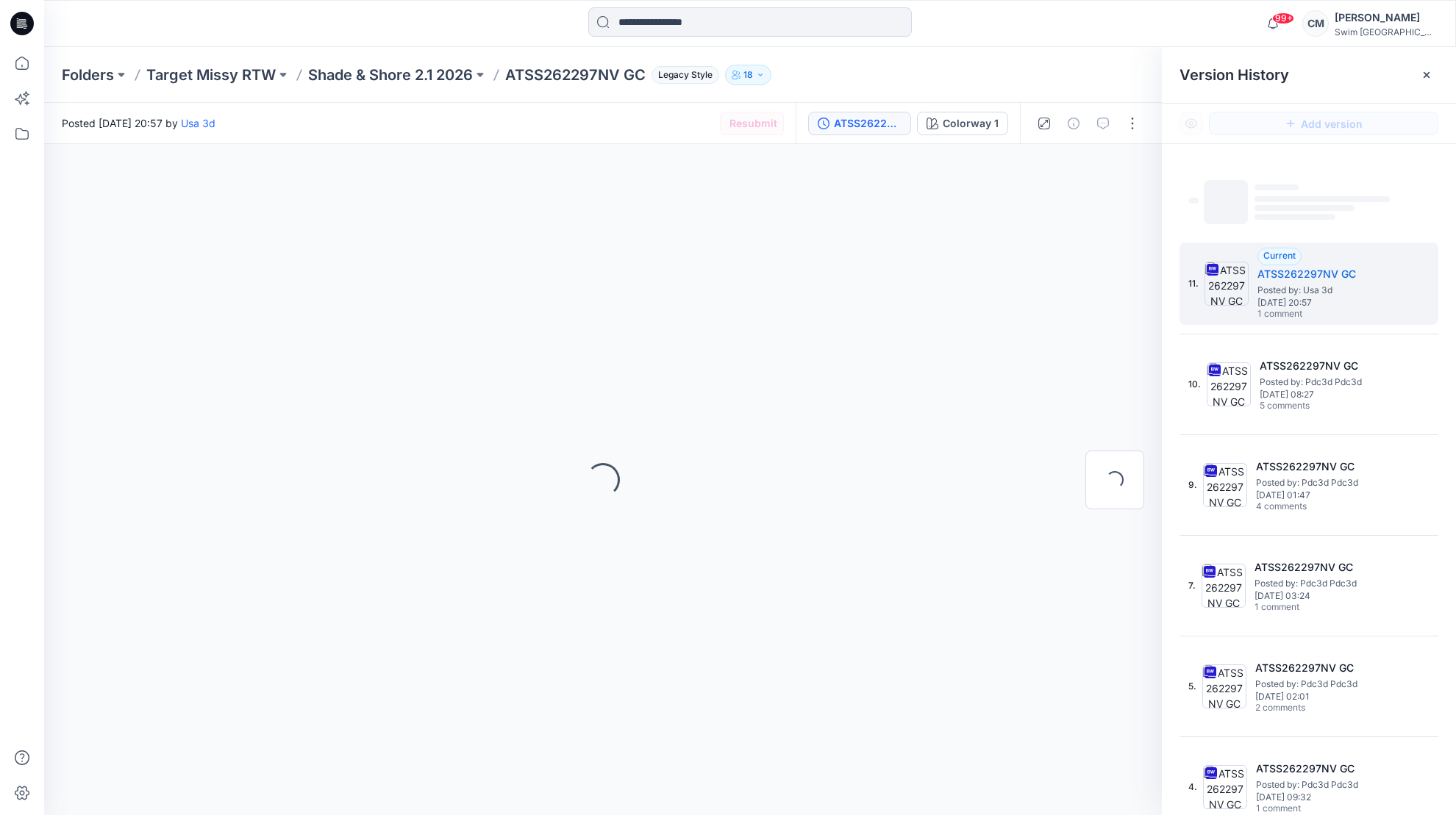
click at [1359, 184] on span "‌" at bounding box center [1328, 188] width 147 height 12
click at [1429, 72] on icon at bounding box center [1426, 74] width 12 height 12
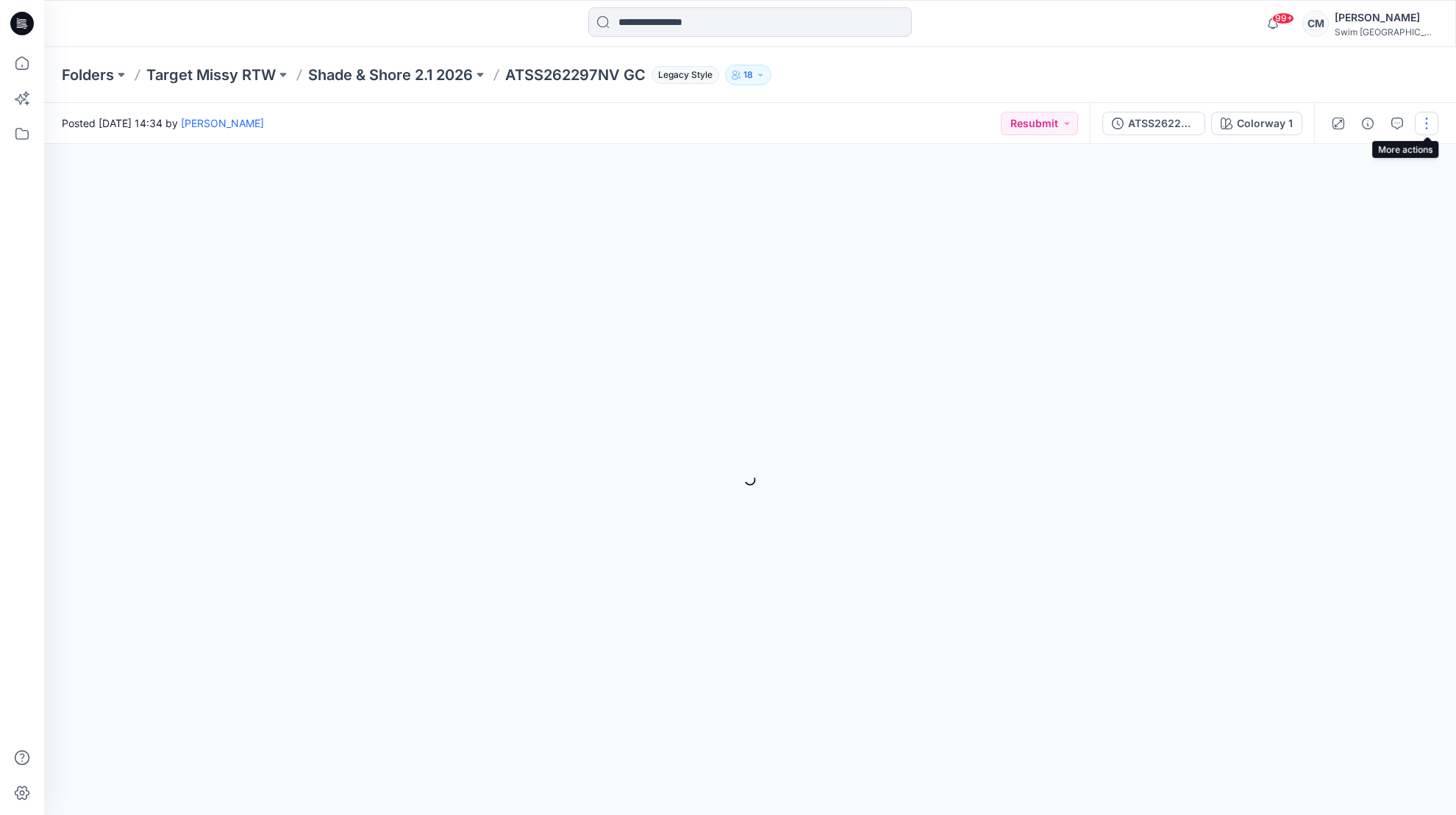
click at [1420, 116] on button "button" at bounding box center [1426, 123] width 23 height 23
click at [1329, 41] on div "99+ Notifications Pdc3d Pdc3d has updated KL46XP GSA 2025.8.12 with KL46XP GSA …" at bounding box center [750, 23] width 1412 height 47
click at [1162, 120] on div "ATSS262297NV GC (2)" at bounding box center [1162, 124] width 68 height 16
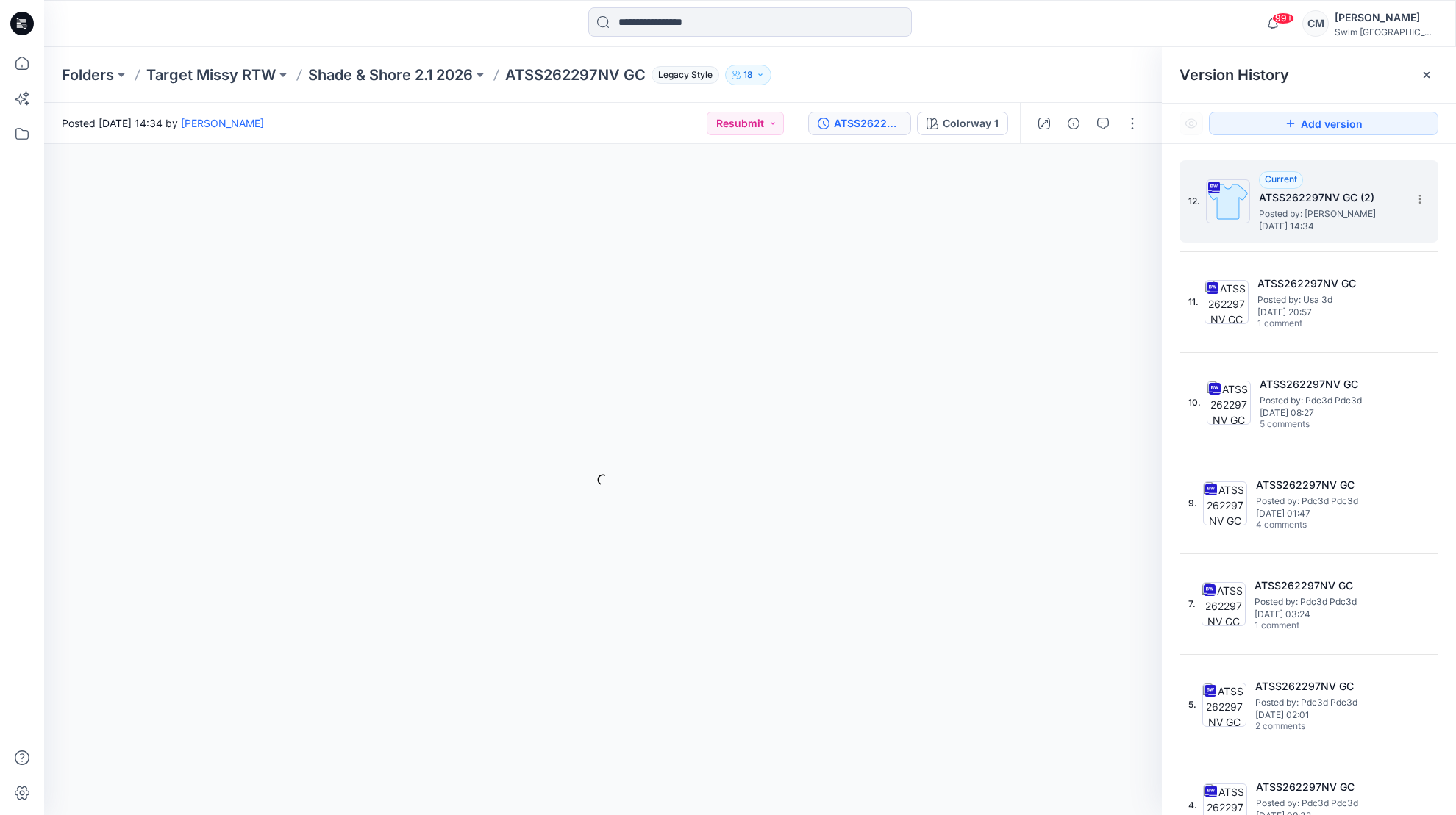
click at [1433, 191] on div "12. Current ATSS262297NV GC (2) Posted by: Caitlin Magrane Wednesday, August 13…" at bounding box center [1309, 201] width 259 height 82
click at [1414, 196] on icon at bounding box center [1420, 199] width 12 height 12
click at [1323, 174] on div "Current ATSS262297NV GC (2) Posted by: Caitlin Magrane Wednesday, August 13, 20…" at bounding box center [1332, 201] width 147 height 61
click at [1263, 204] on h5 "ATSS262297NV GC (2)" at bounding box center [1332, 198] width 147 height 18
click at [1217, 206] on img at bounding box center [1228, 201] width 44 height 44
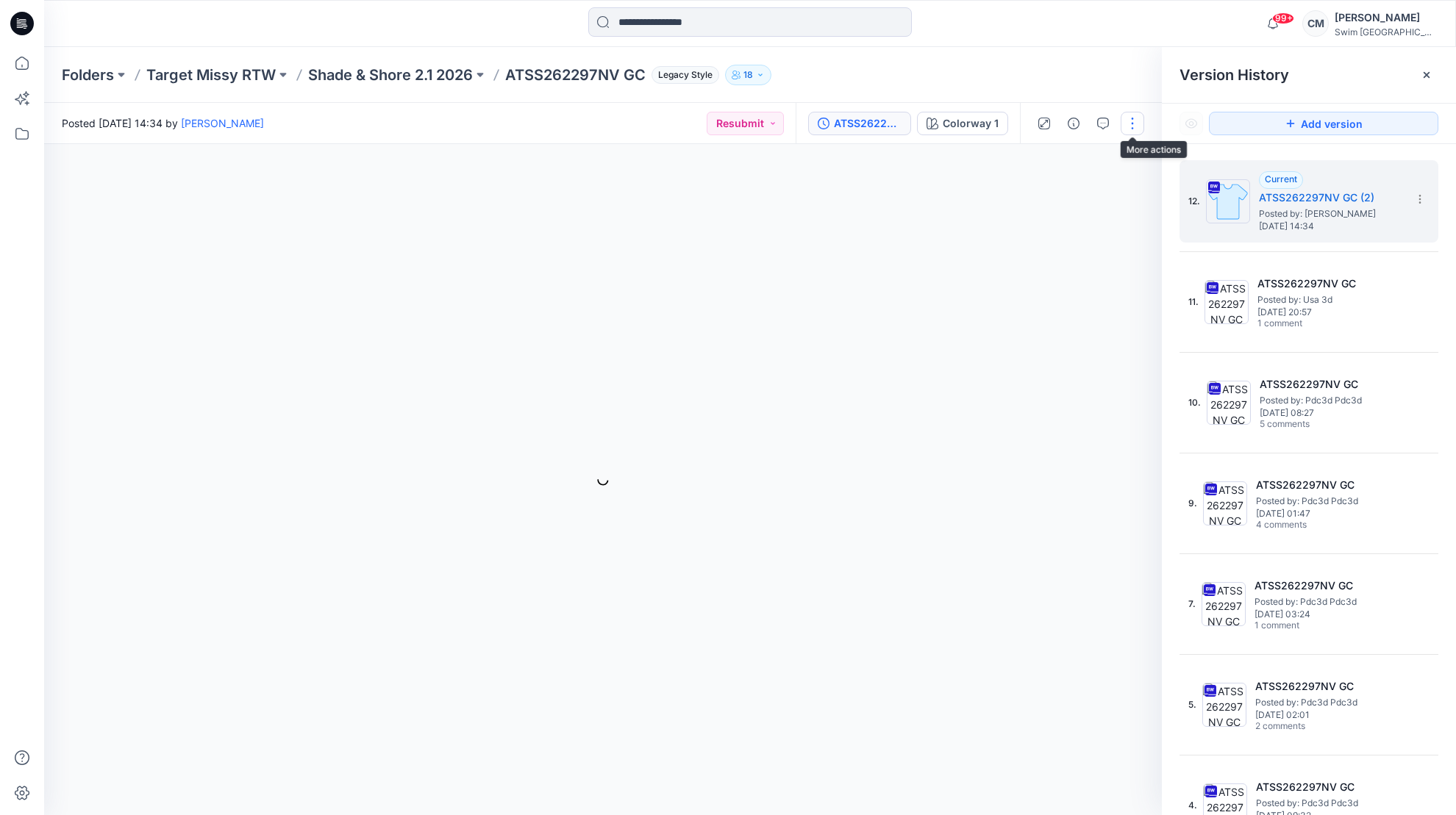
click at [1129, 117] on button "button" at bounding box center [1132, 123] width 23 height 23
click at [1427, 190] on section at bounding box center [1419, 198] width 23 height 23
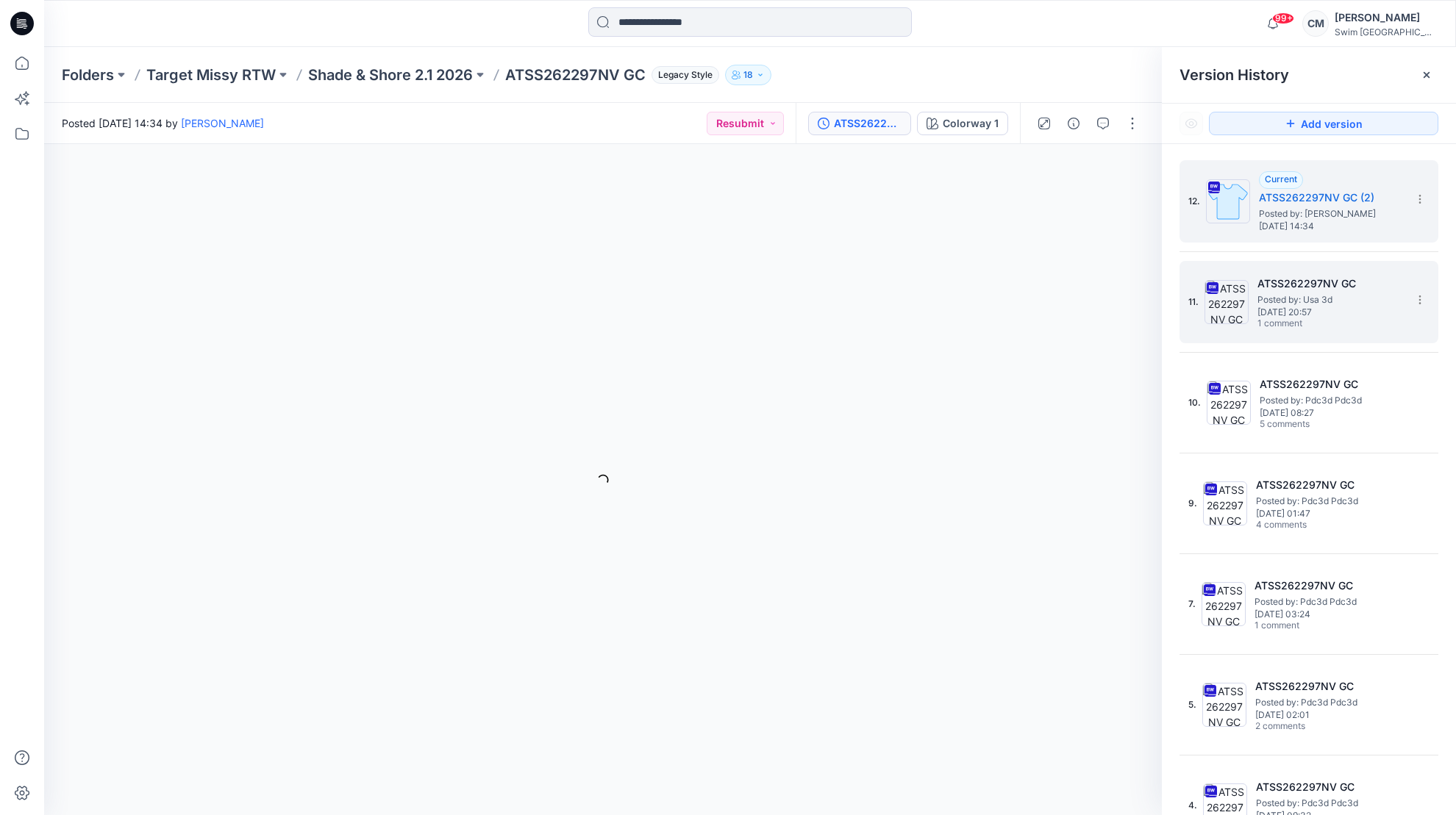
click at [1213, 293] on img at bounding box center [1226, 302] width 44 height 44
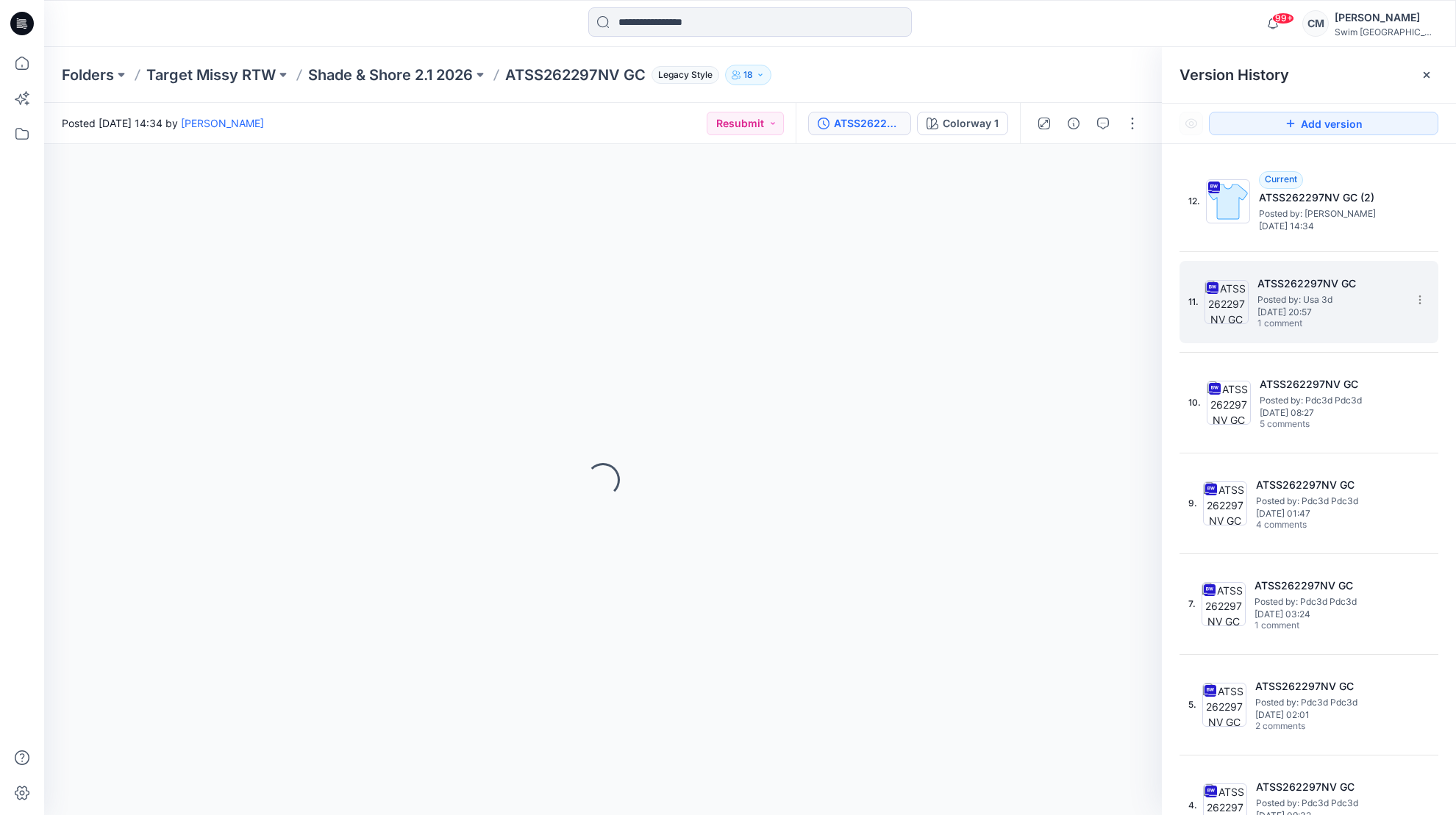
click at [1213, 293] on img at bounding box center [1226, 302] width 44 height 44
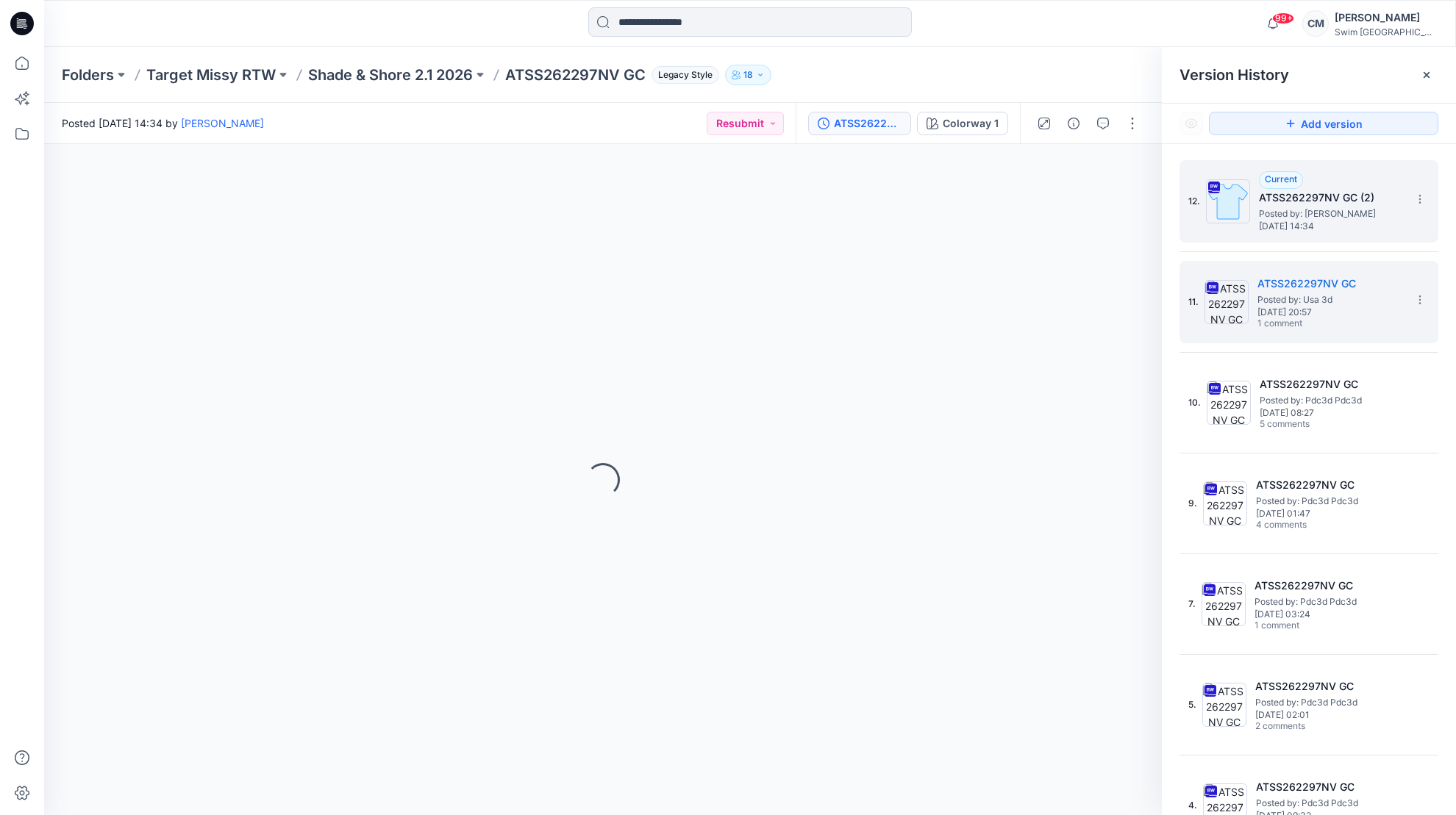
click at [1267, 215] on span "Posted by: Caitlin Magrane" at bounding box center [1332, 213] width 147 height 15
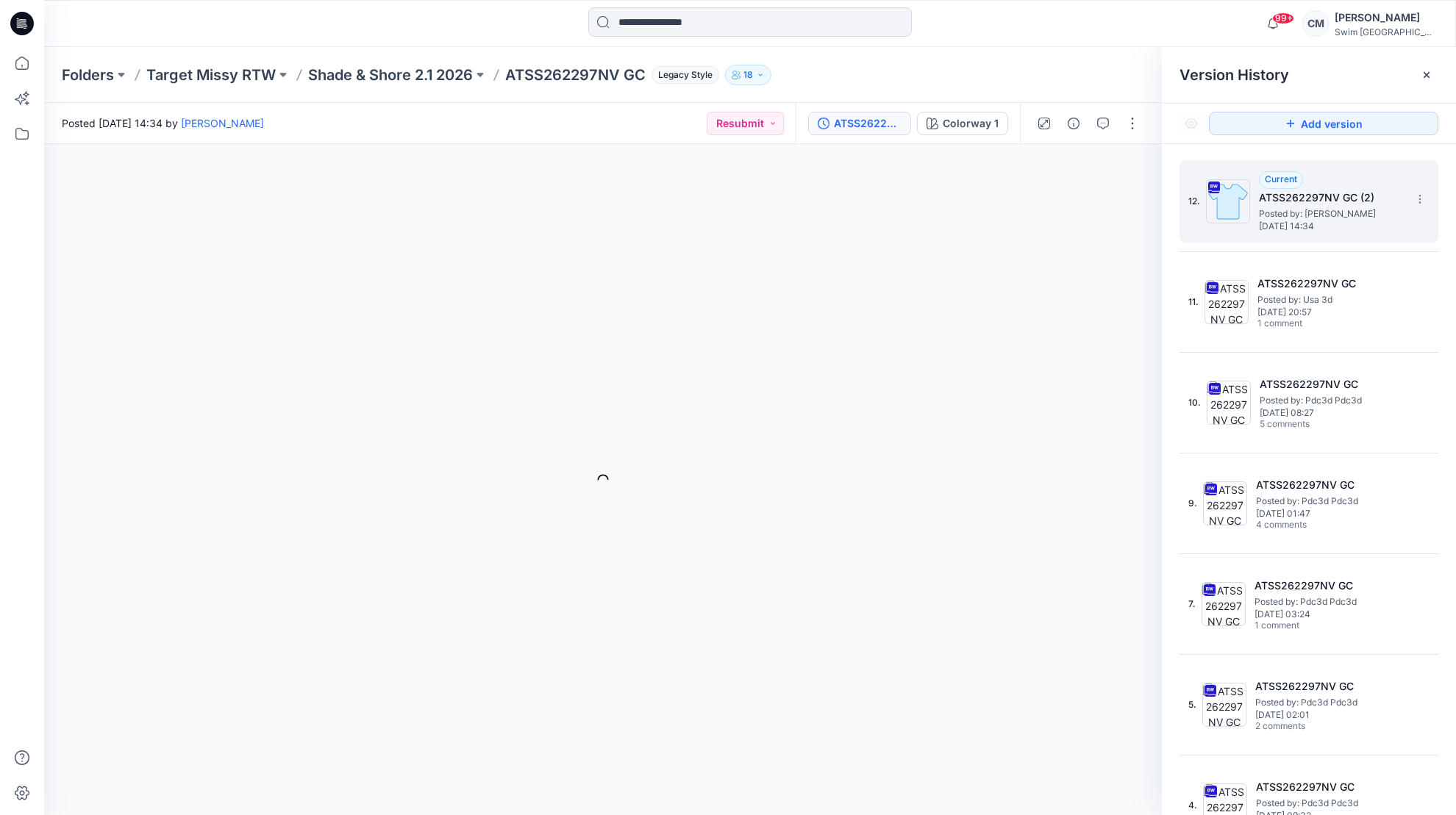
click at [1236, 188] on img at bounding box center [1228, 201] width 44 height 44
click at [882, 119] on div "ATSS262297NV GC (2)" at bounding box center [868, 124] width 68 height 16
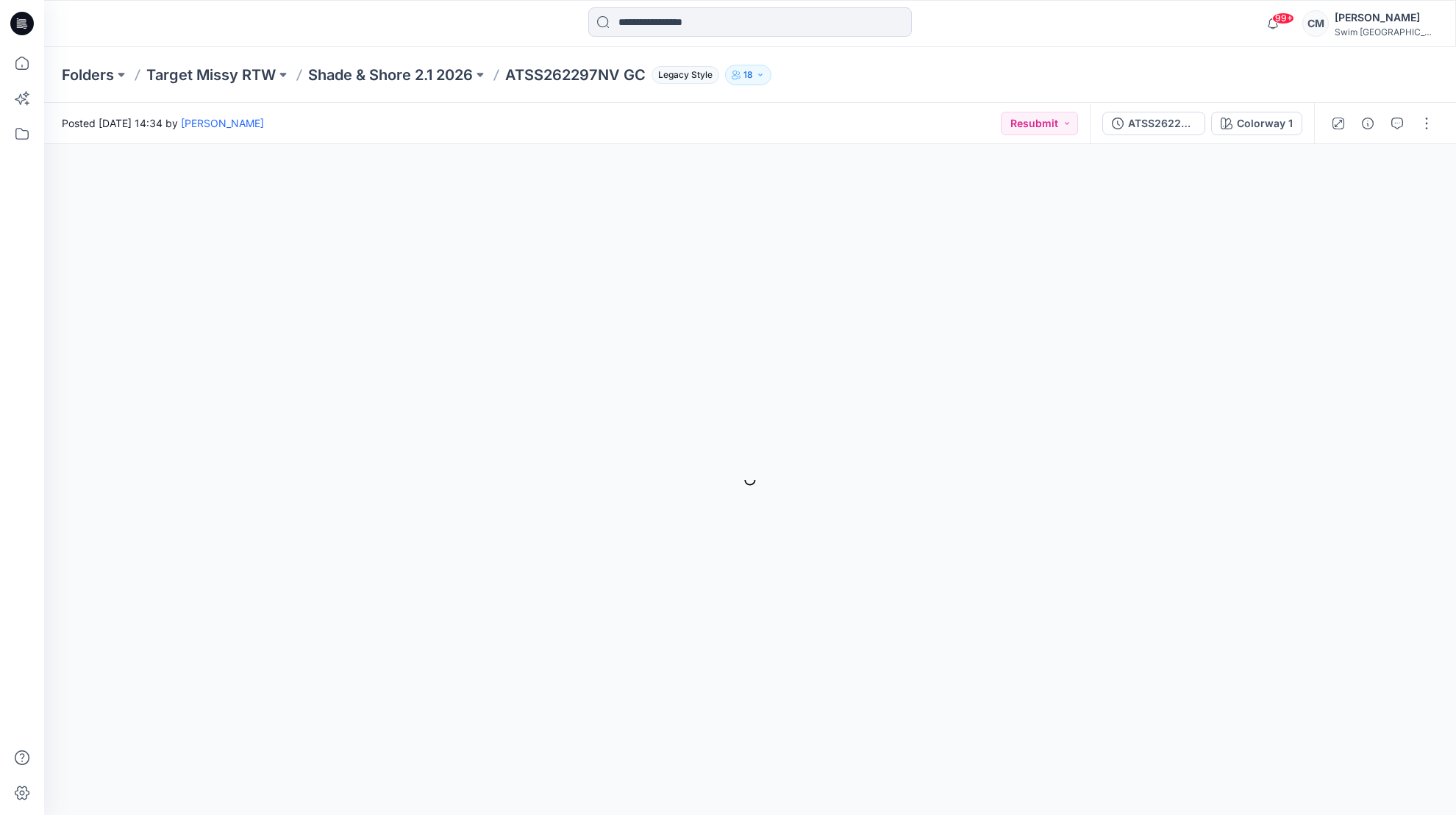
click at [1190, 110] on div "ATSS262297NV GC (2) Colorway 1" at bounding box center [1201, 123] width 224 height 41
click at [1190, 116] on div "ATSS262297NV GC (2)" at bounding box center [1162, 124] width 68 height 16
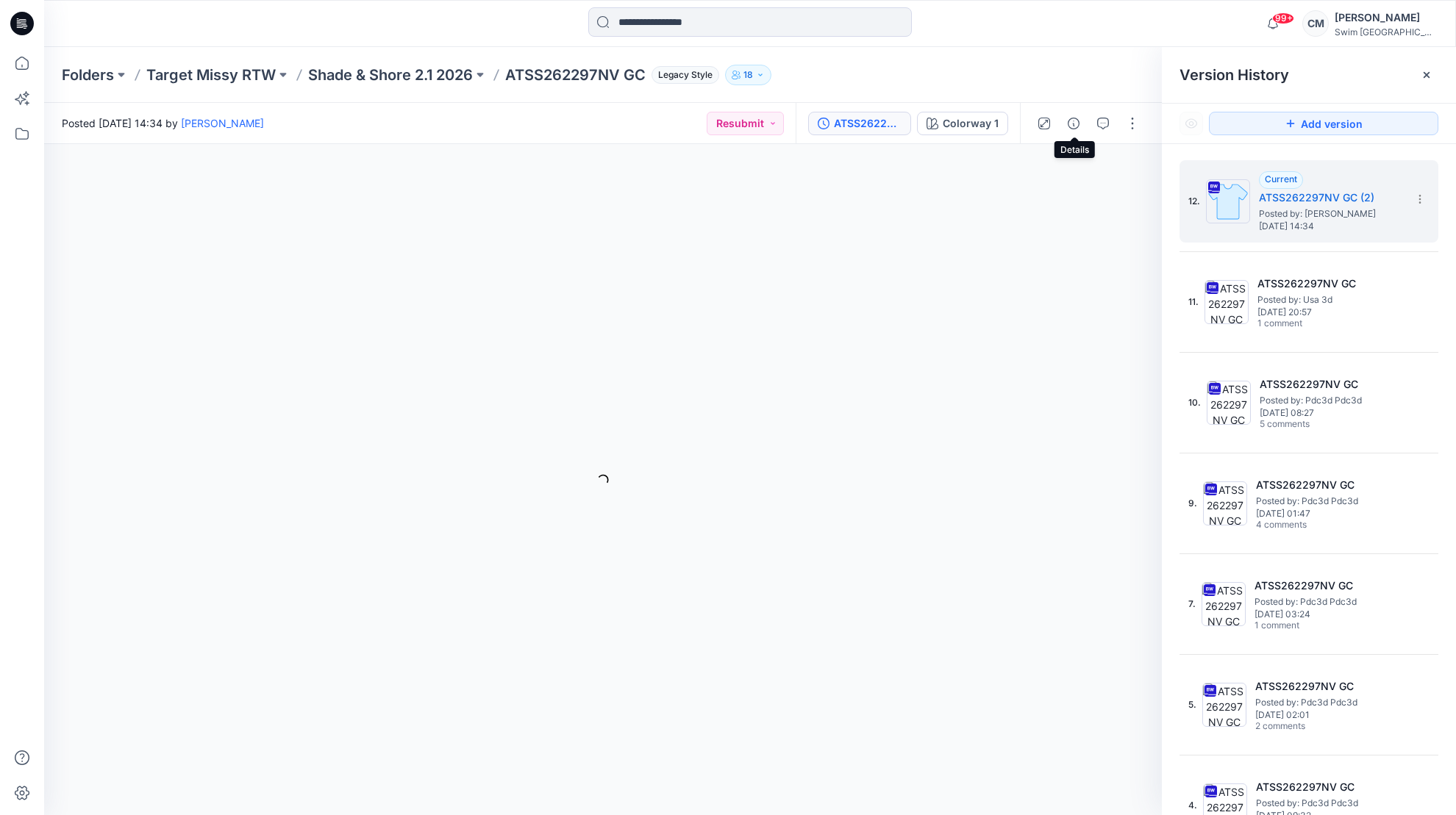
click at [1064, 112] on span at bounding box center [1073, 123] width 23 height 23
click at [1070, 123] on icon "button" at bounding box center [1073, 123] width 12 height 12
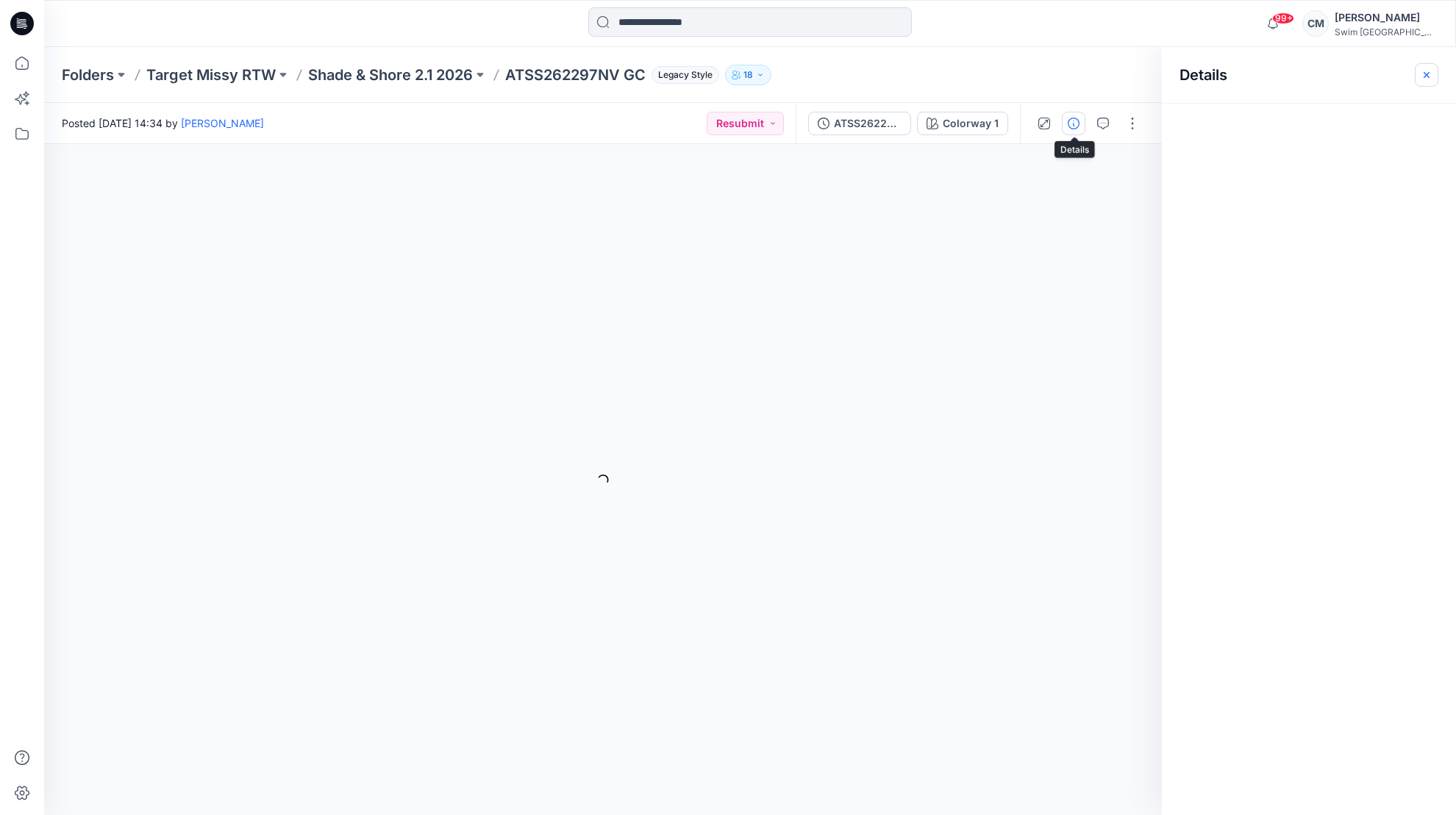
click at [1433, 76] on button "button" at bounding box center [1426, 74] width 23 height 23
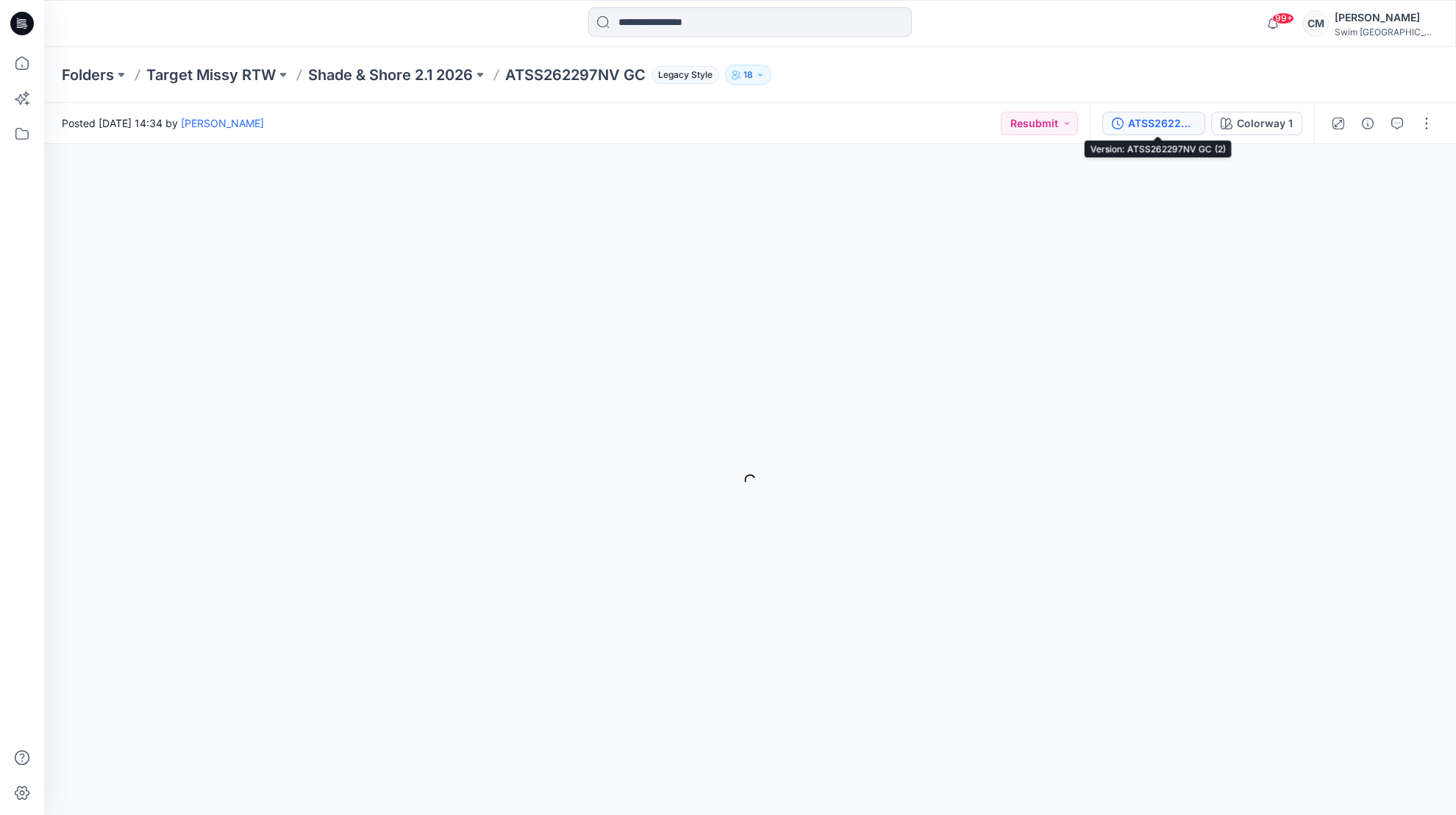
click at [1186, 112] on button "ATSS262297NV GC (2)" at bounding box center [1153, 123] width 103 height 23
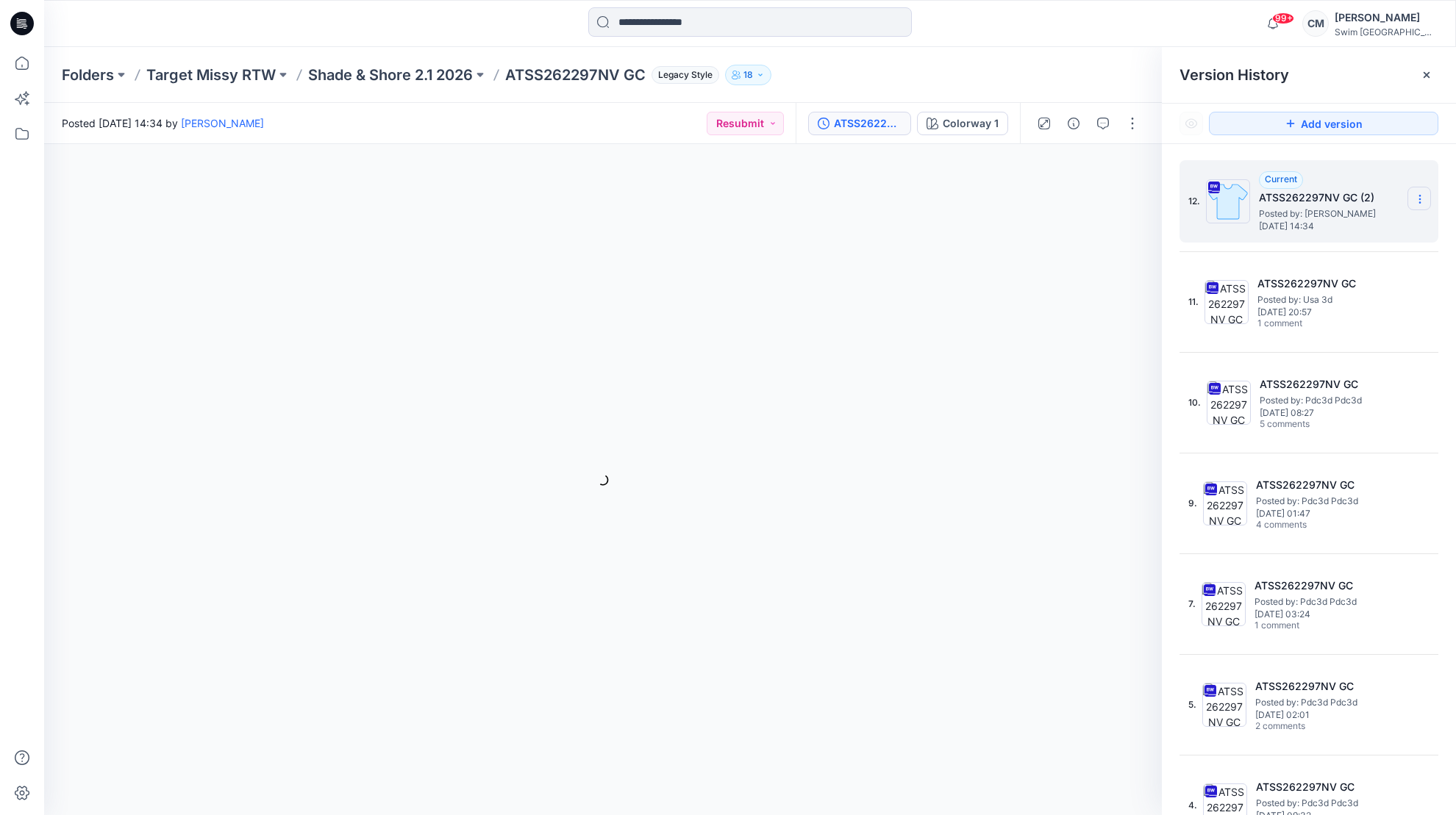
click at [1425, 194] on icon at bounding box center [1420, 199] width 12 height 12
click at [1344, 314] on span "Delete Version" at bounding box center [1318, 323] width 69 height 18
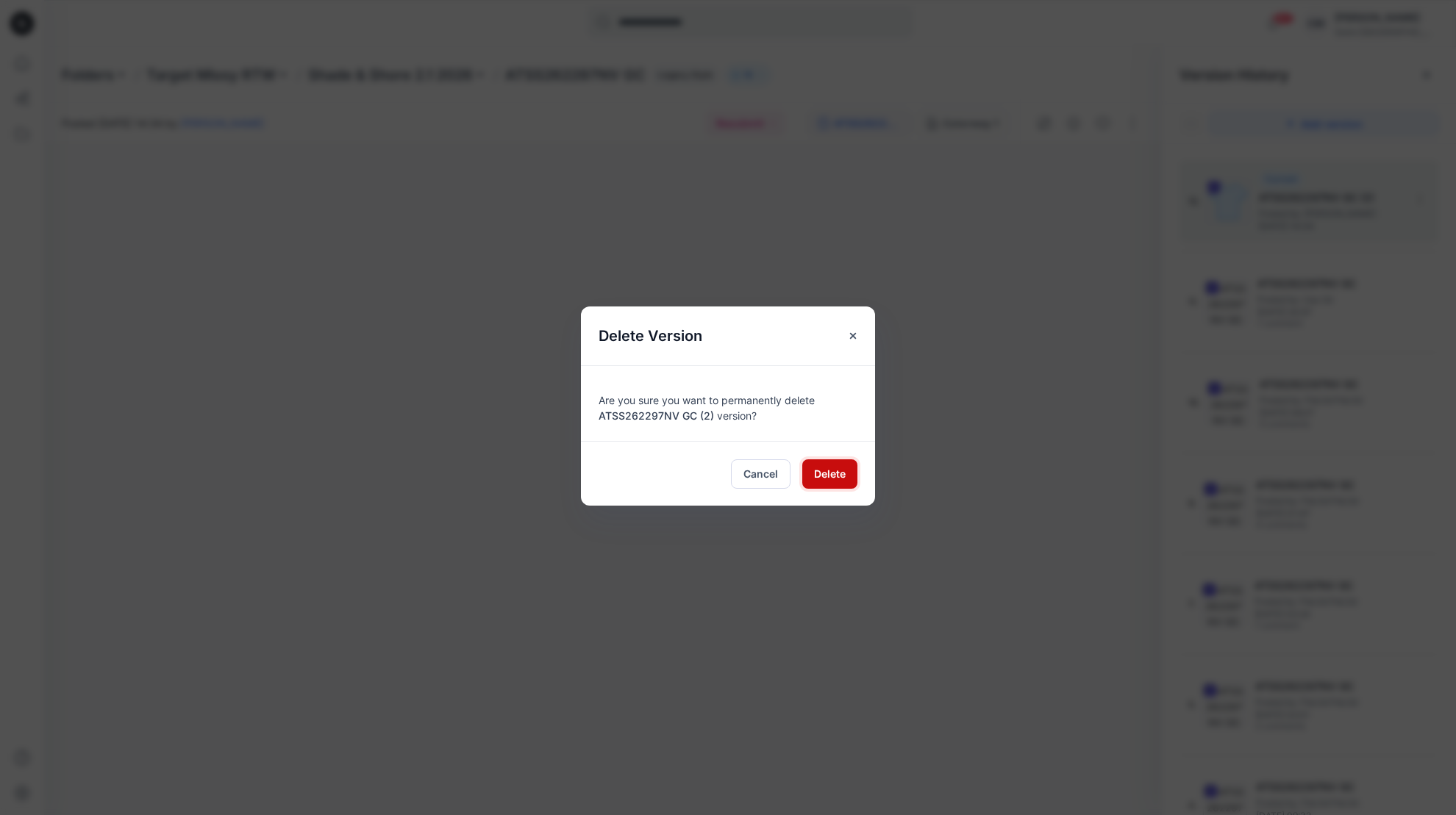
click at [833, 472] on span "Delete" at bounding box center [829, 473] width 32 height 15
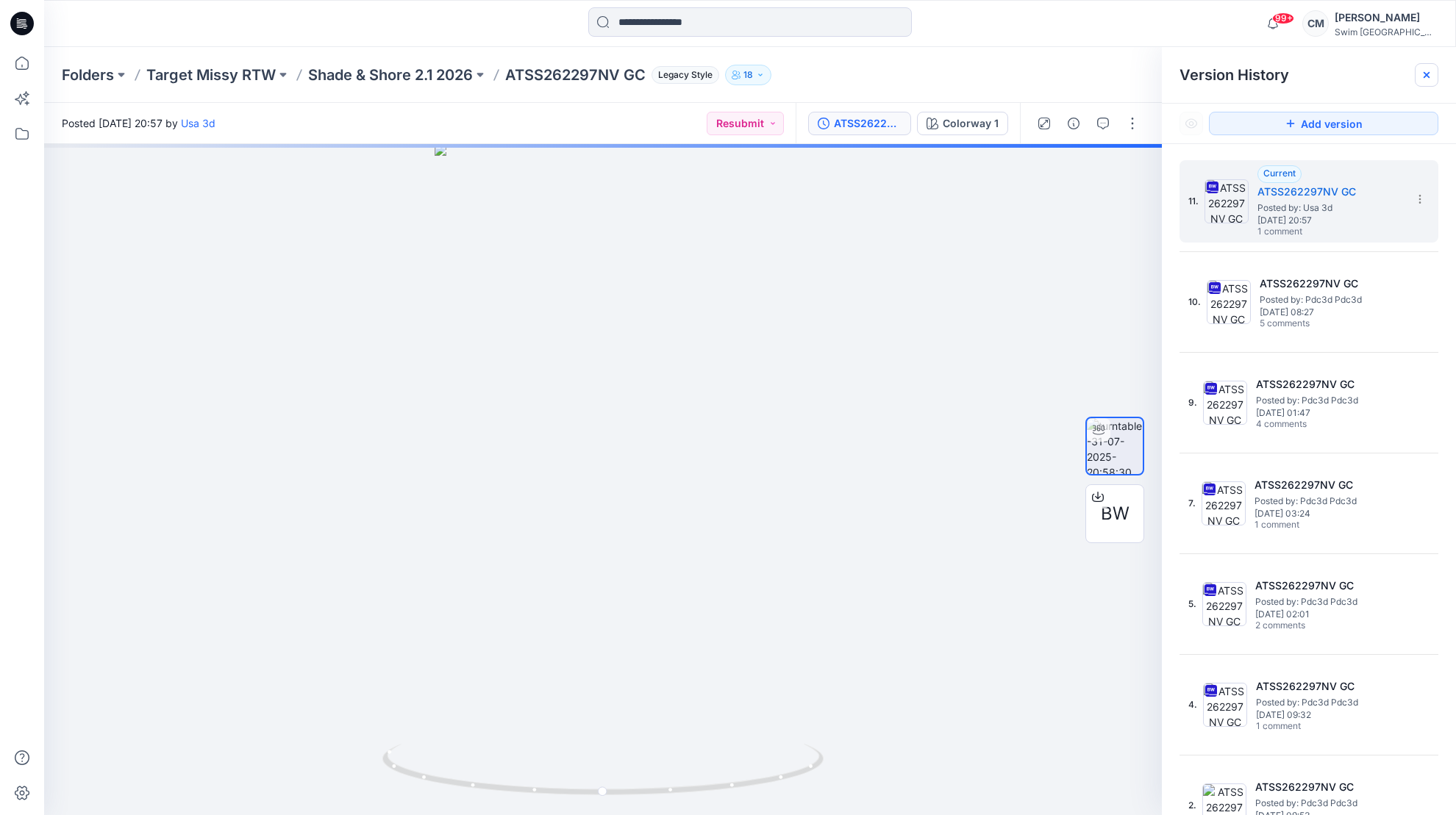
click at [1422, 76] on icon at bounding box center [1426, 74] width 12 height 12
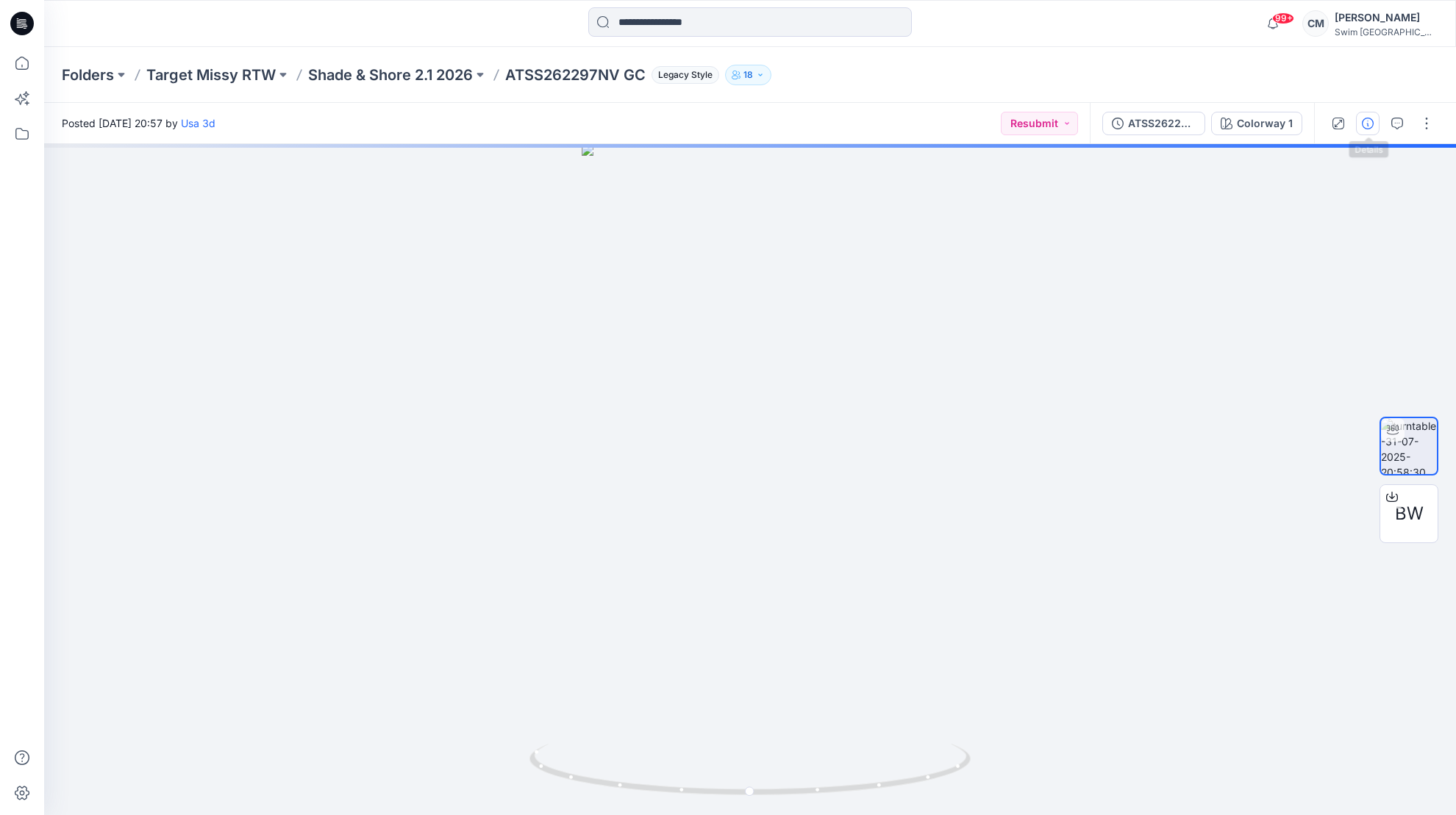
click at [1361, 129] on button "button" at bounding box center [1367, 123] width 23 height 23
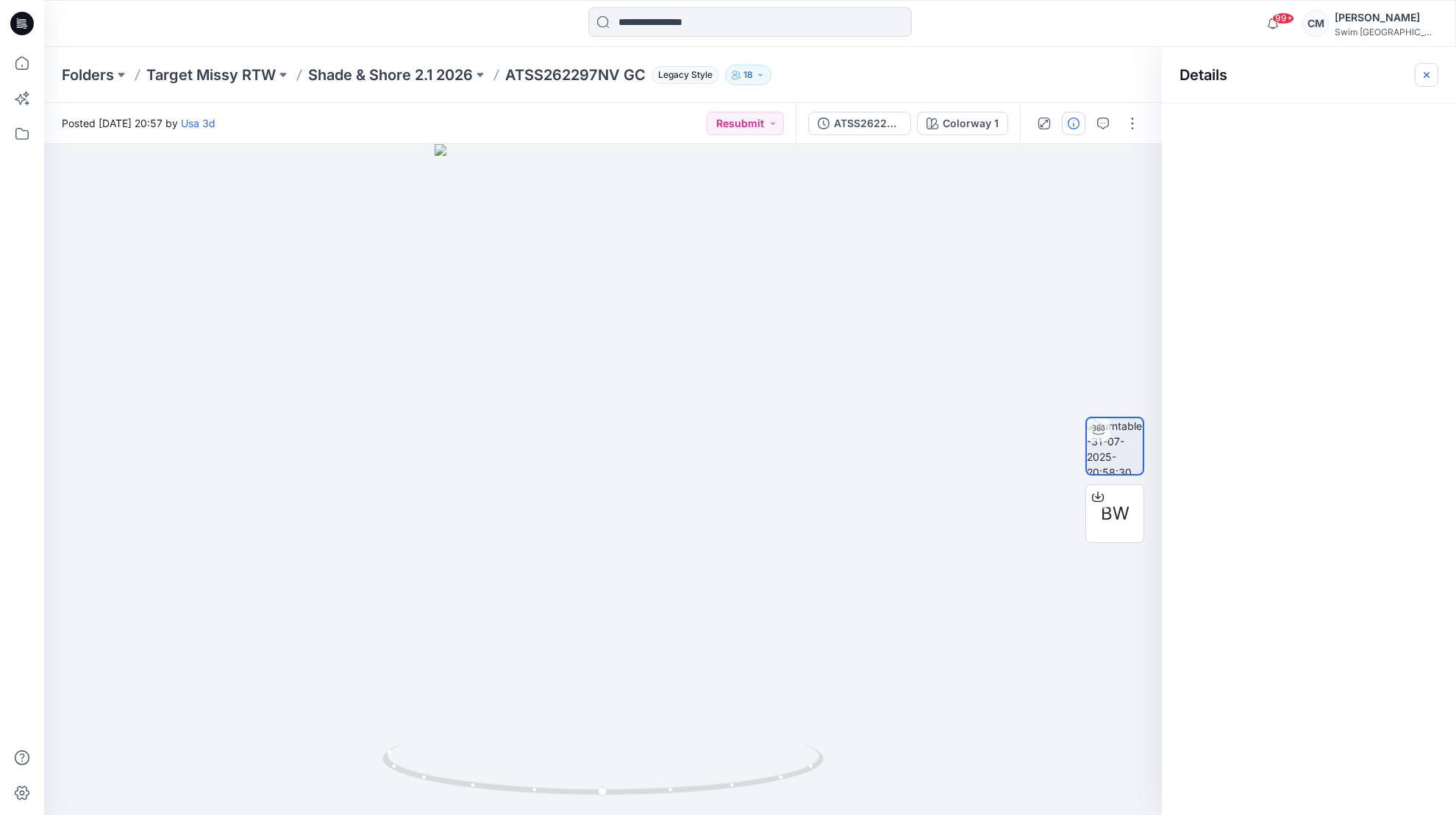
click at [1429, 65] on button "button" at bounding box center [1426, 74] width 23 height 23
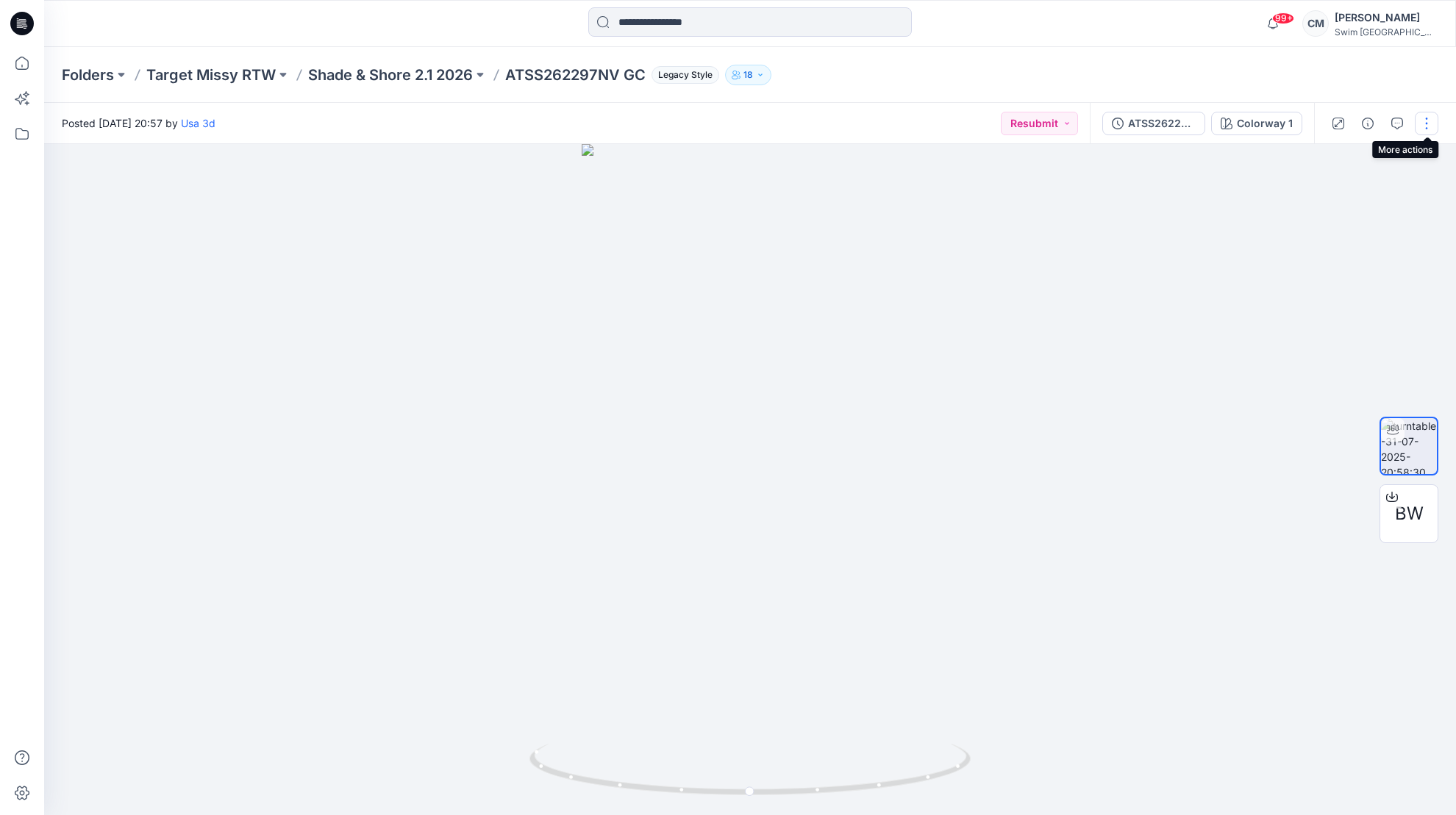
click at [1426, 128] on button "button" at bounding box center [1426, 123] width 23 height 23
click at [1424, 125] on button "button" at bounding box center [1426, 123] width 23 height 23
click at [847, 406] on div at bounding box center [750, 479] width 1412 height 671
drag, startPoint x: 726, startPoint y: 369, endPoint x: 667, endPoint y: 374, distance: 59.2
click at [667, 374] on div at bounding box center [750, 479] width 1412 height 671
